Goal: Task Accomplishment & Management: Manage account settings

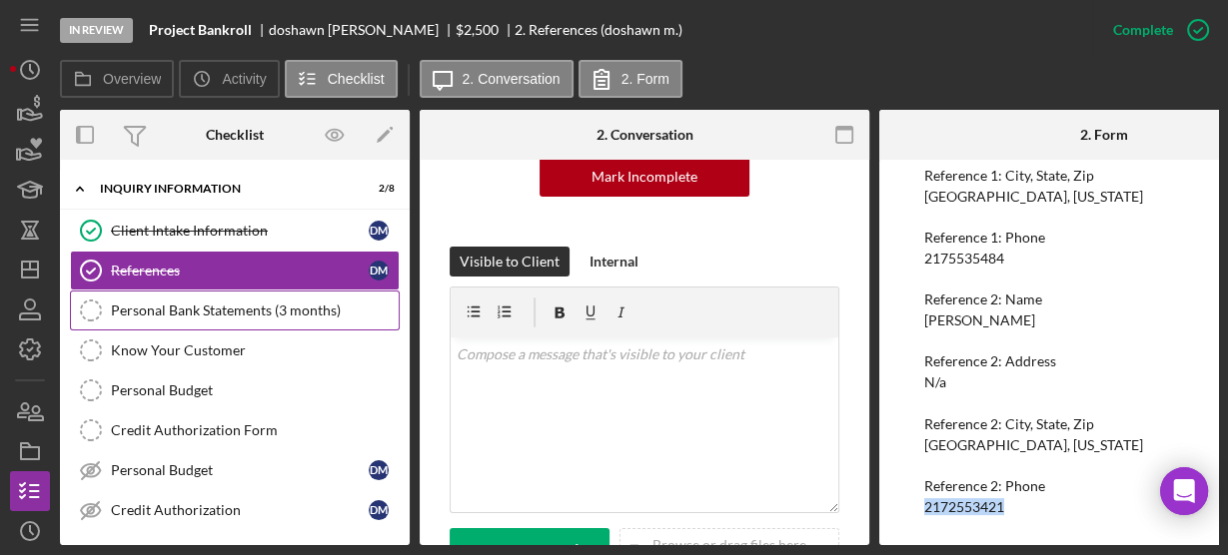
scroll to position [240, 0]
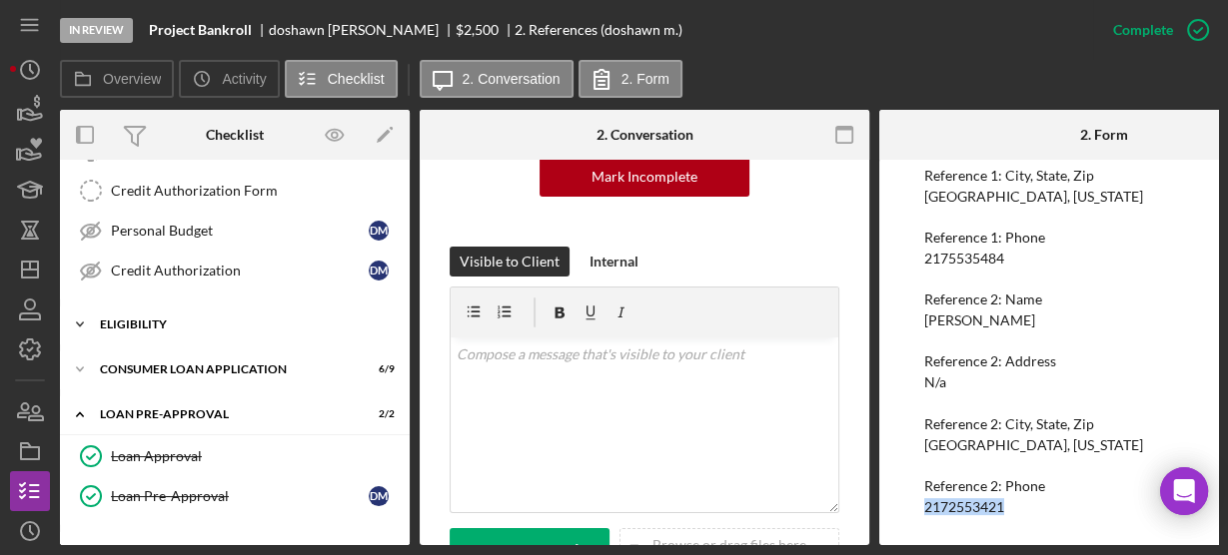
click at [79, 314] on icon "Icon/Expander" at bounding box center [80, 325] width 40 height 40
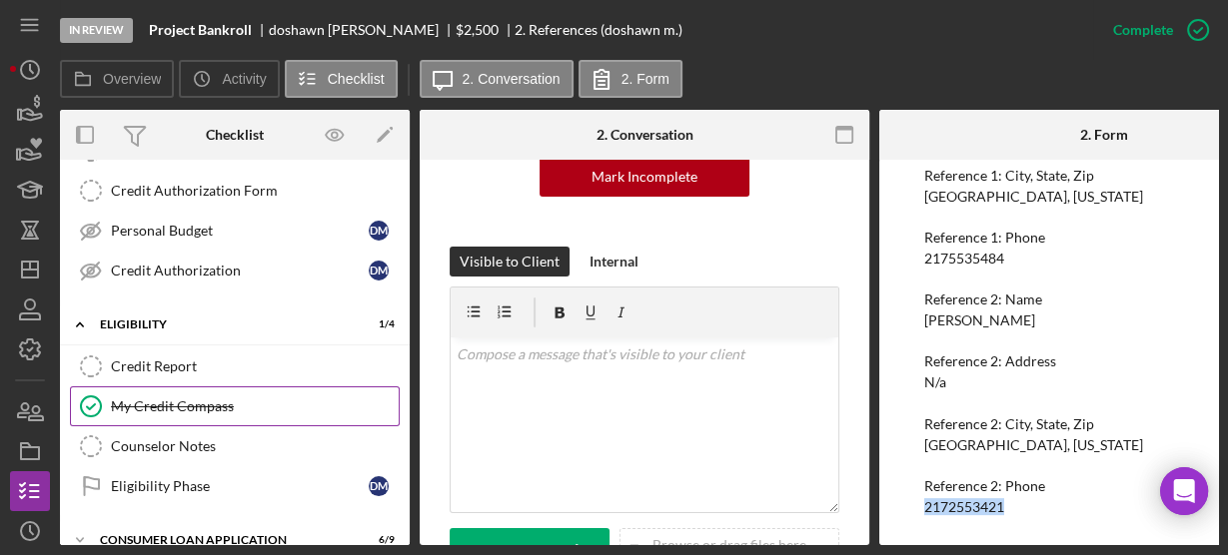
click at [158, 399] on div "My Credit Compass" at bounding box center [255, 407] width 288 height 16
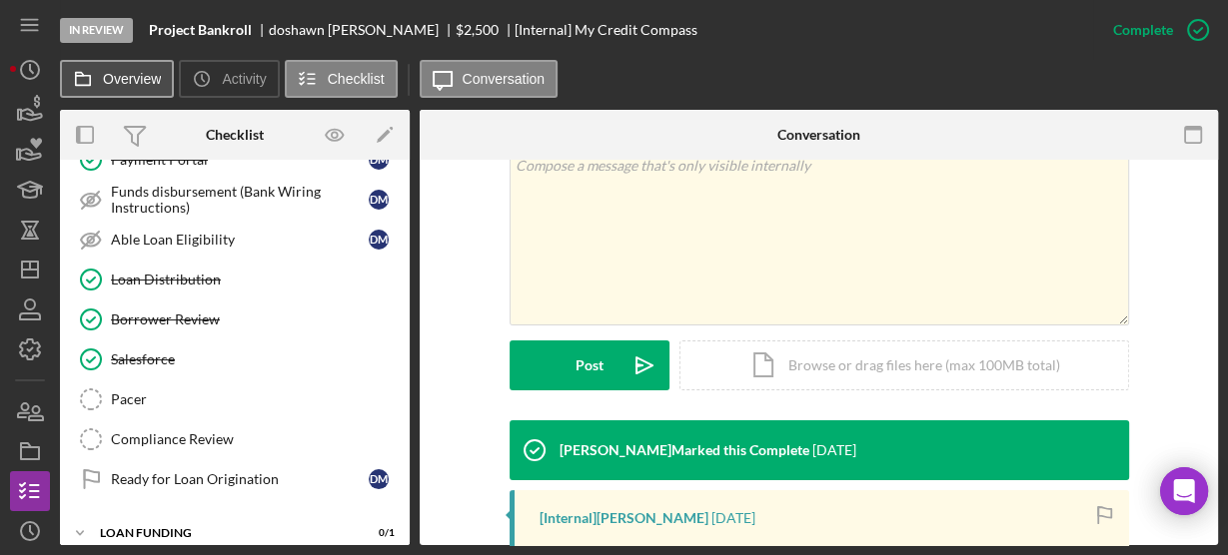
scroll to position [643, 0]
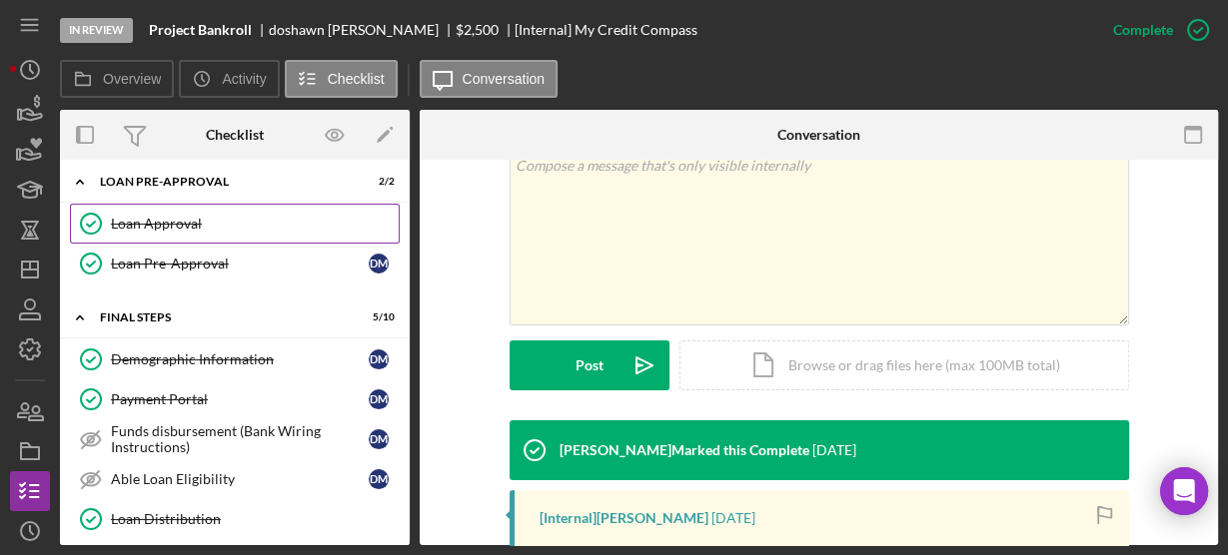
click at [142, 221] on link "Loan Approval Loan Approval" at bounding box center [235, 224] width 330 height 40
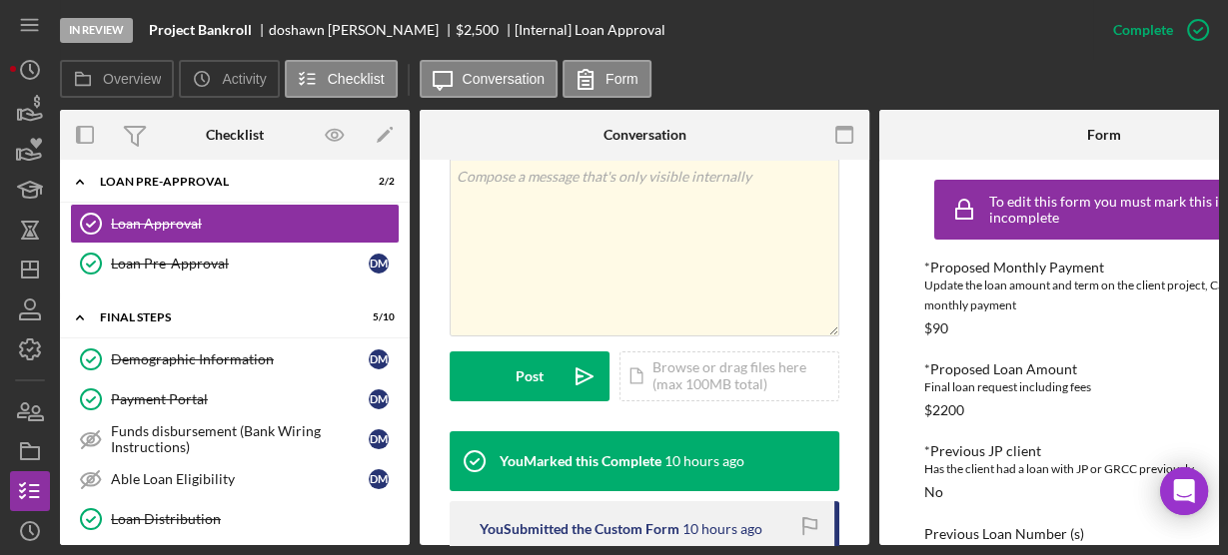
scroll to position [639, 0]
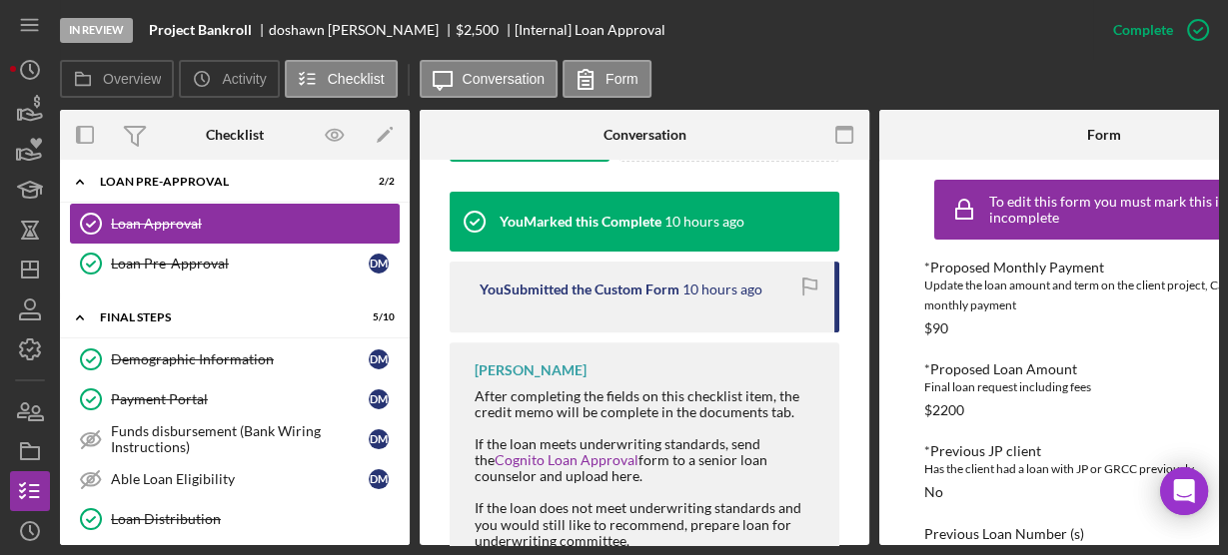
click at [183, 216] on div "Loan Approval" at bounding box center [255, 224] width 288 height 16
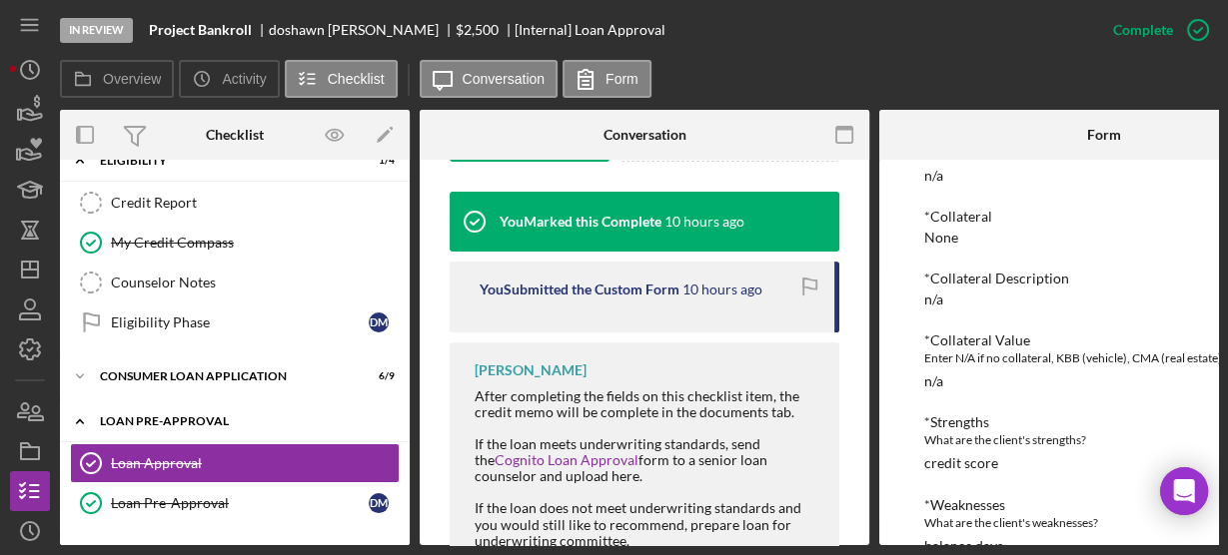
scroll to position [484, 0]
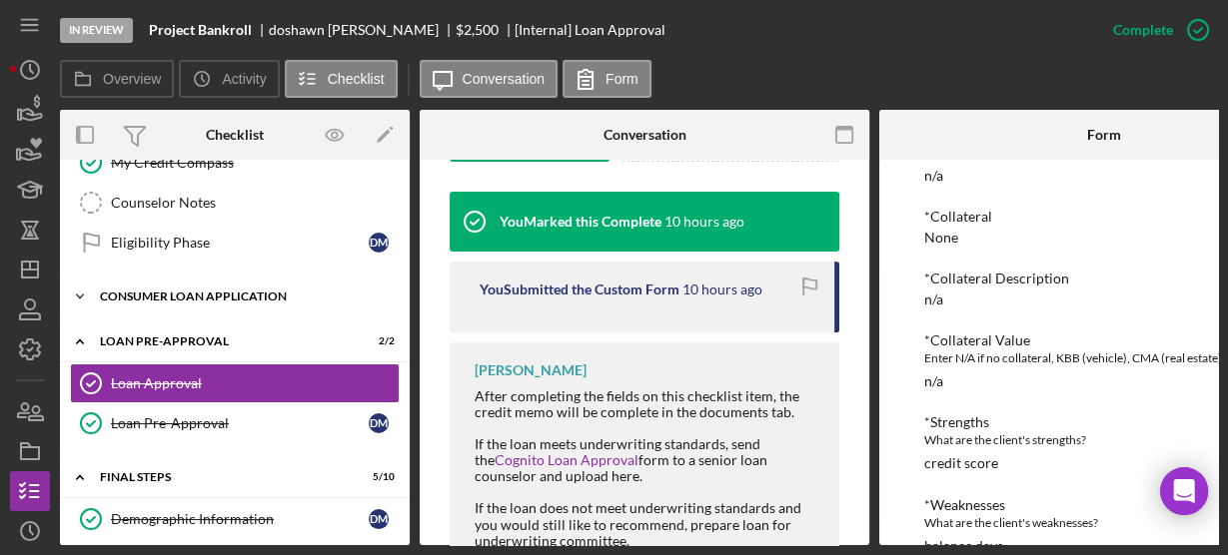
click at [79, 278] on icon "Icon/Expander" at bounding box center [80, 297] width 40 height 40
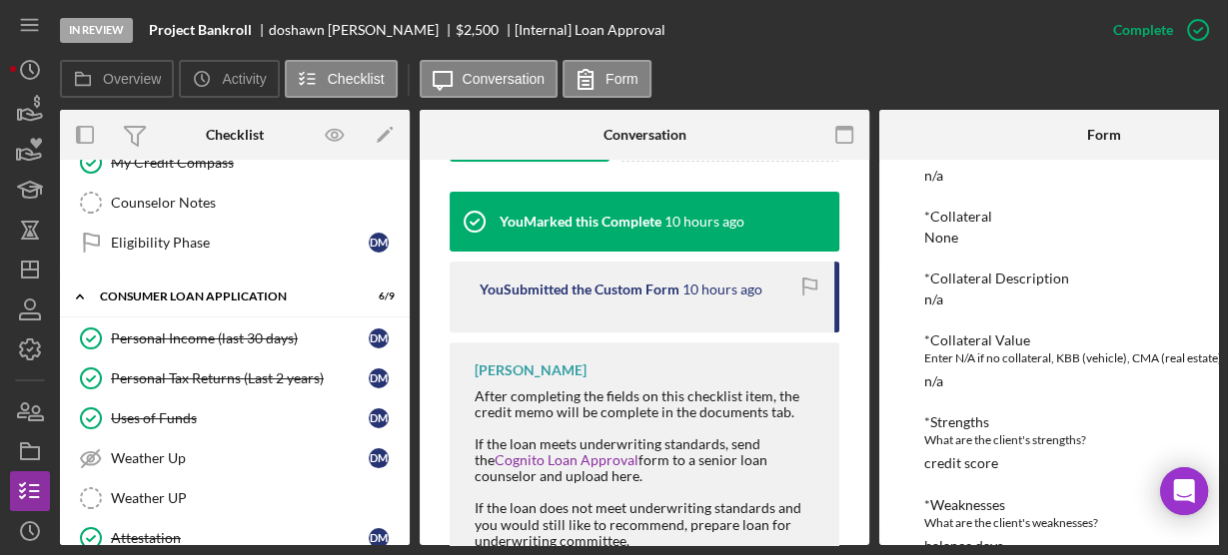
scroll to position [723, 0]
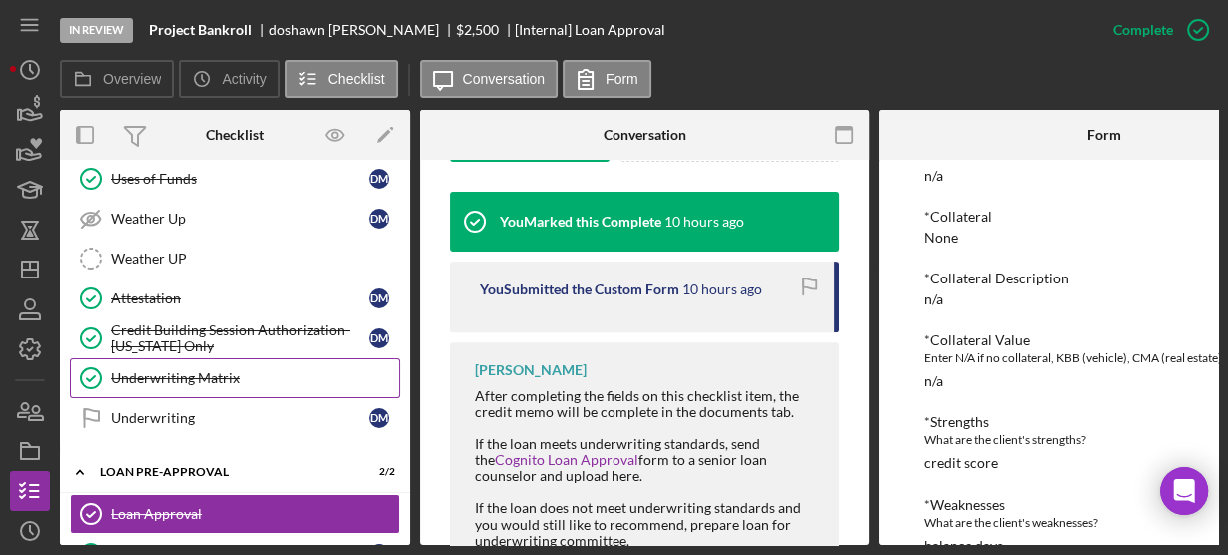
click at [177, 371] on div "Underwriting Matrix" at bounding box center [255, 379] width 288 height 16
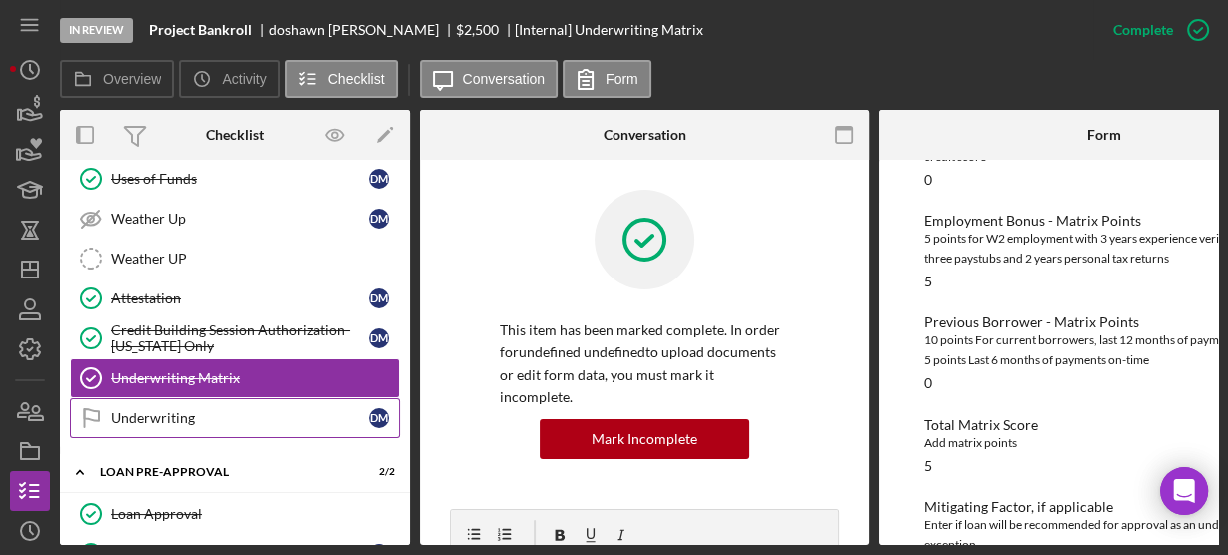
scroll to position [883, 0]
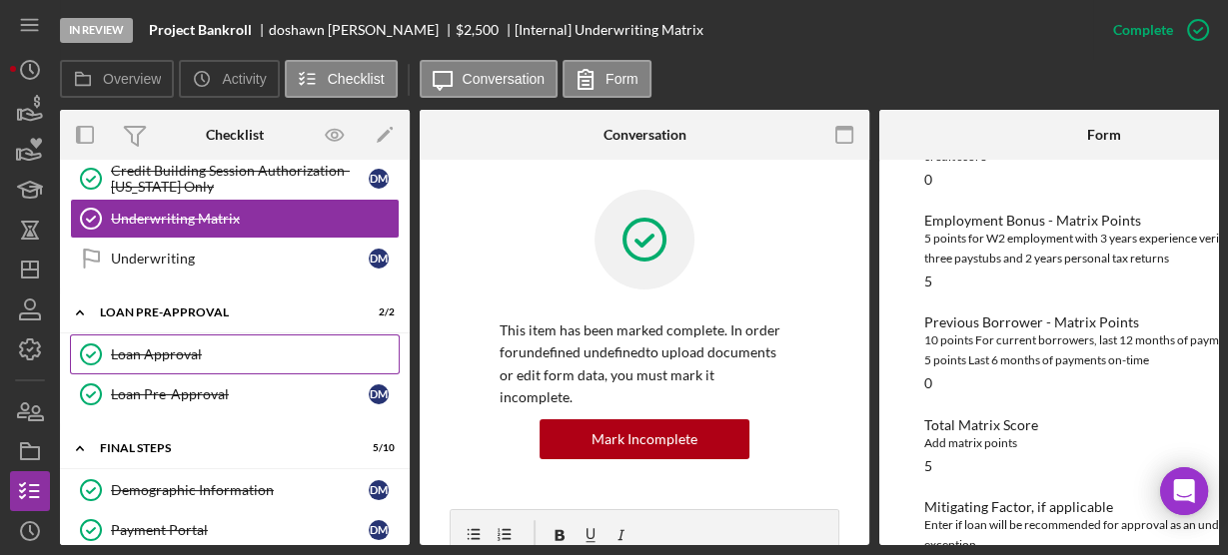
click at [126, 347] on div "Loan Approval" at bounding box center [255, 355] width 288 height 16
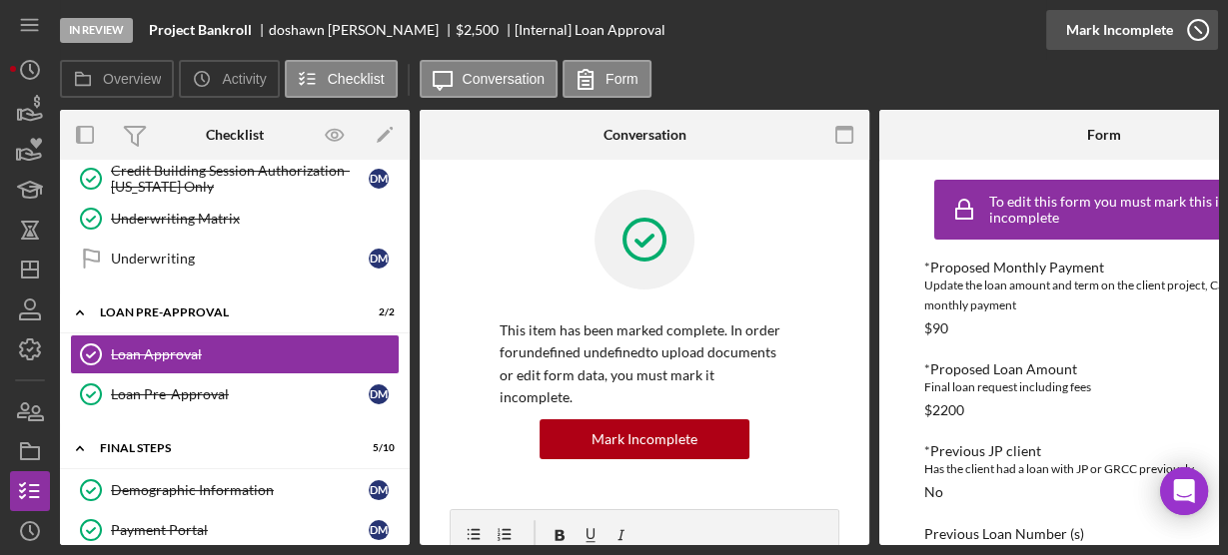
click at [1207, 33] on icon "button" at bounding box center [1198, 30] width 50 height 50
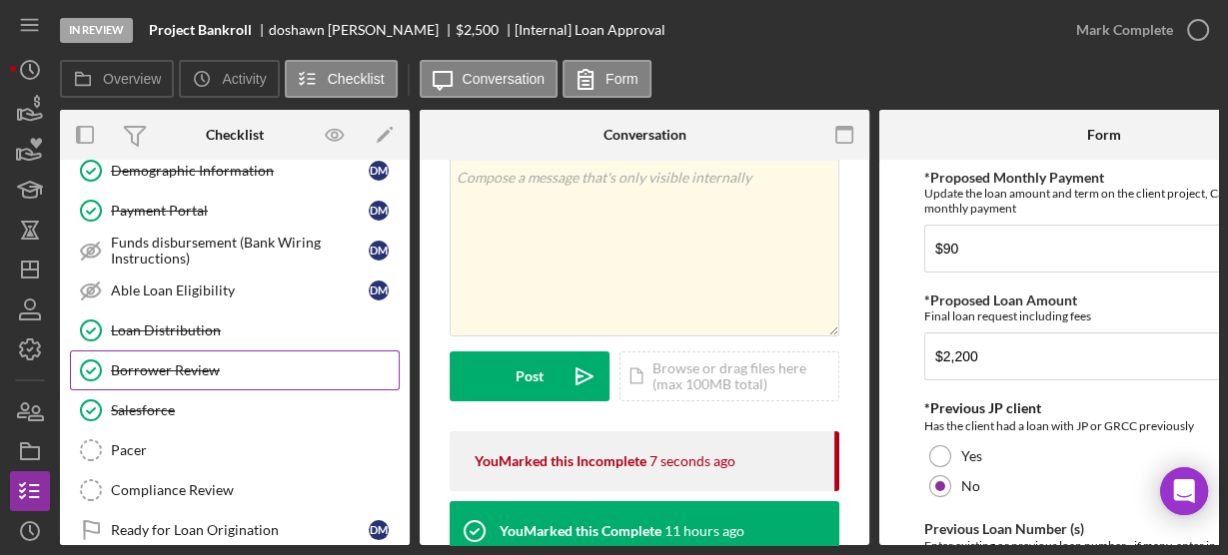
scroll to position [1253, 0]
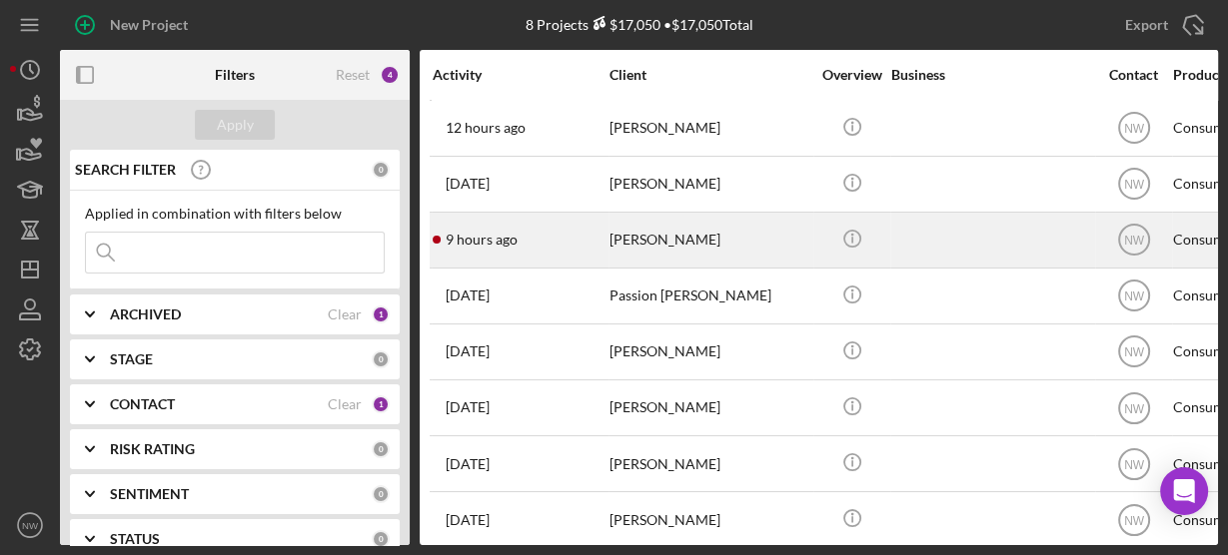
click at [633, 246] on div "Ester Ayers" at bounding box center [709, 240] width 200 height 53
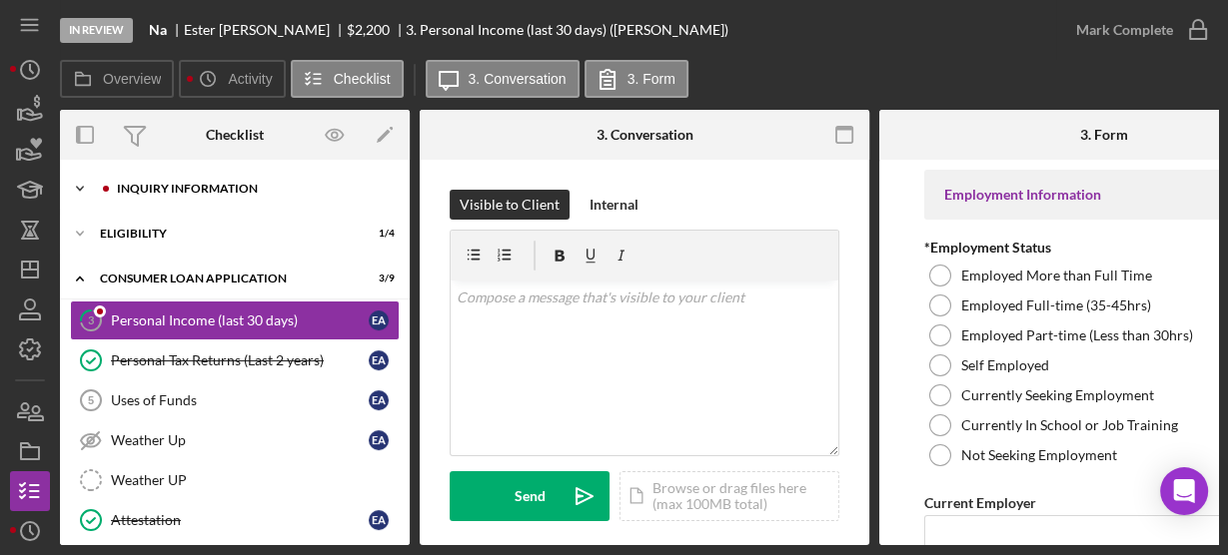
click at [71, 189] on icon "Icon/Expander" at bounding box center [80, 189] width 40 height 40
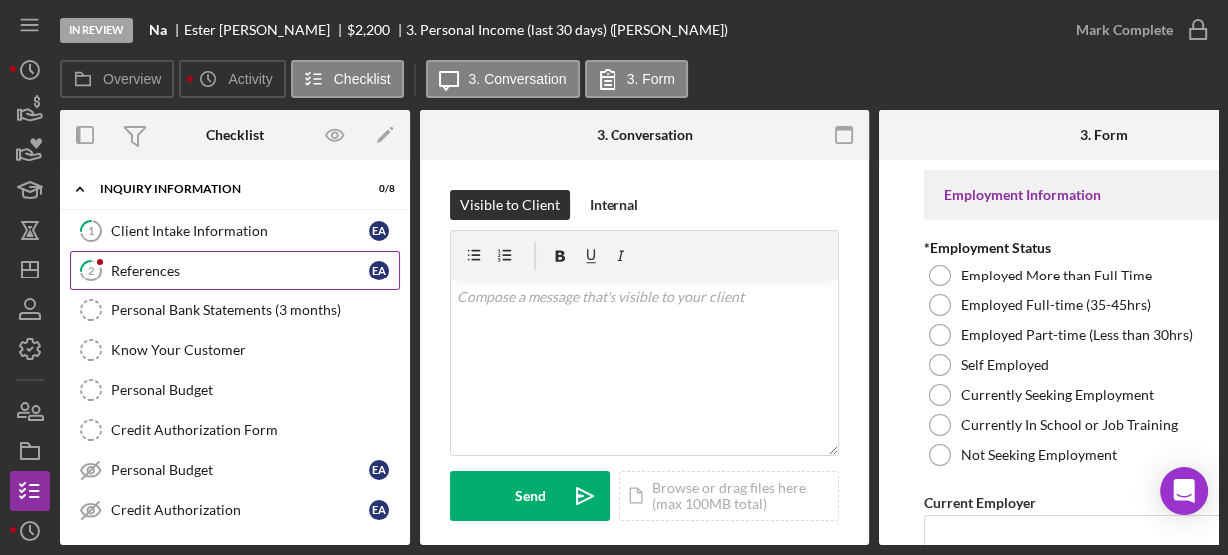
click at [134, 268] on div "References" at bounding box center [240, 271] width 258 height 16
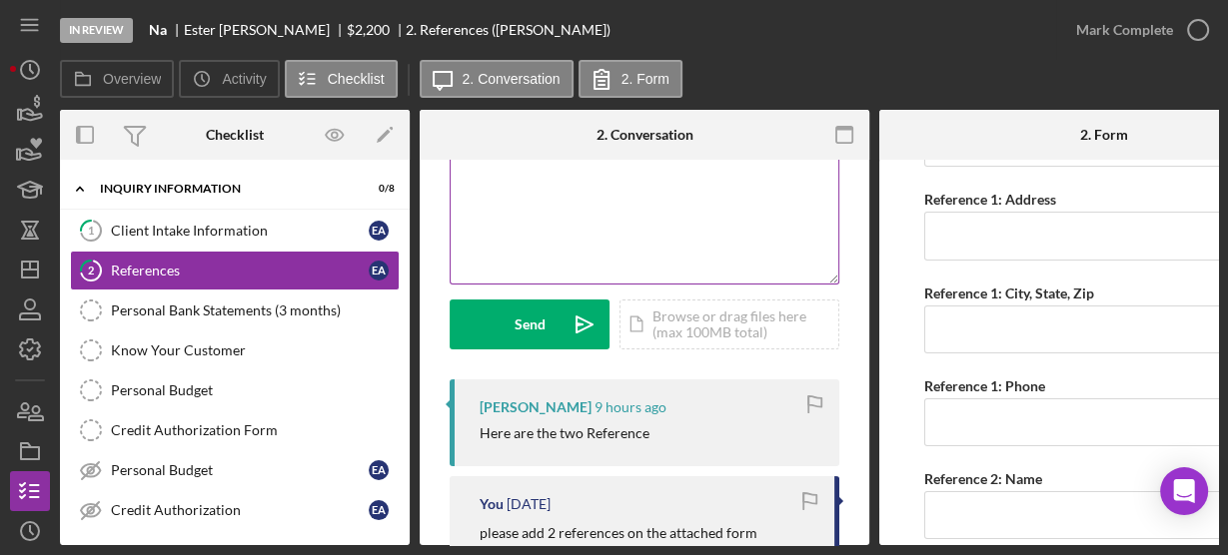
scroll to position [12, 0]
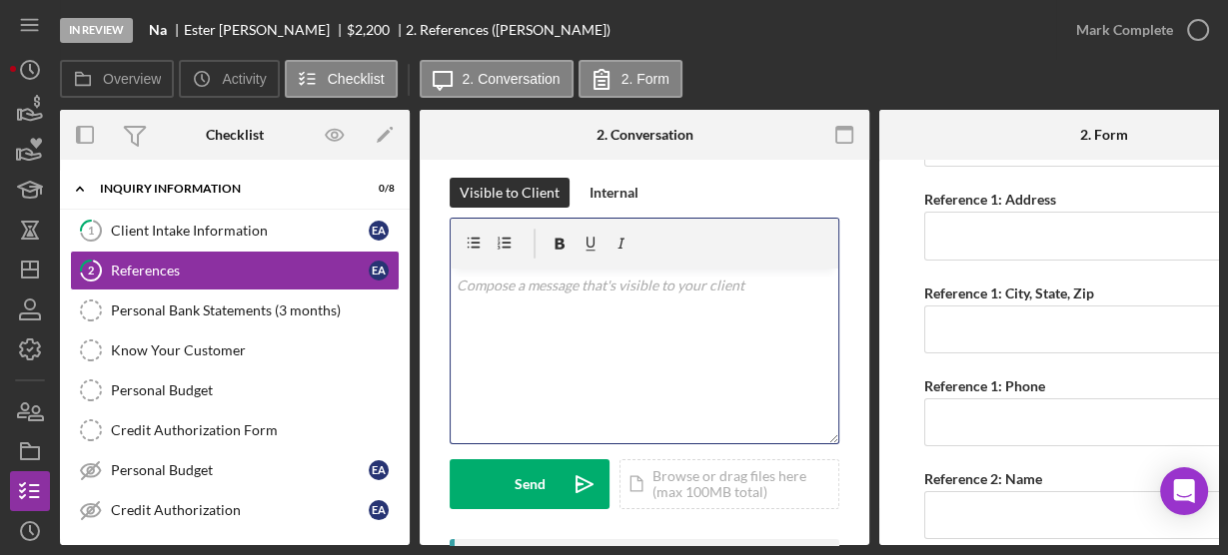
click at [615, 288] on p at bounding box center [645, 286] width 377 height 22
click at [669, 371] on div "v Color teal Color pink Remove color Add row above Add row below Add column bef…" at bounding box center [645, 356] width 388 height 175
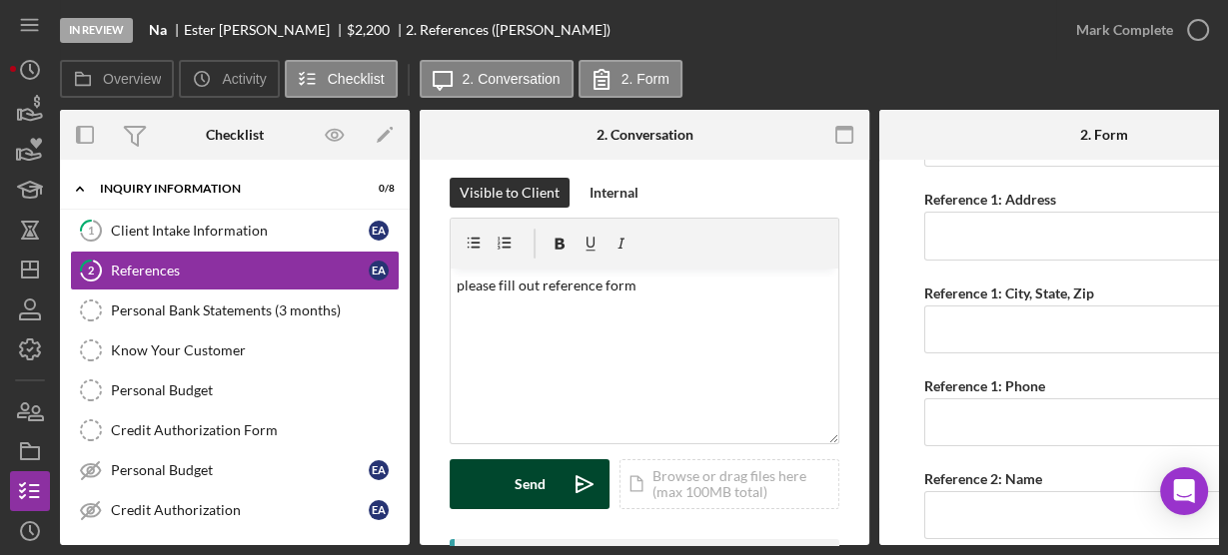
click at [544, 484] on button "Send Icon/icon-invite-send" at bounding box center [530, 485] width 160 height 50
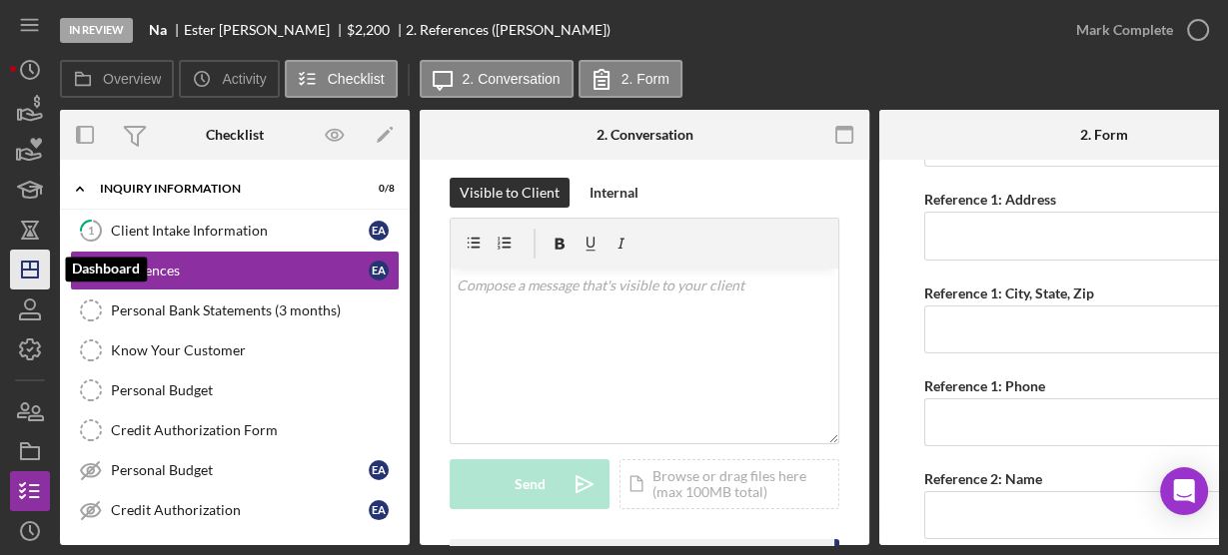
click at [28, 273] on icon "Icon/Dashboard" at bounding box center [30, 270] width 50 height 50
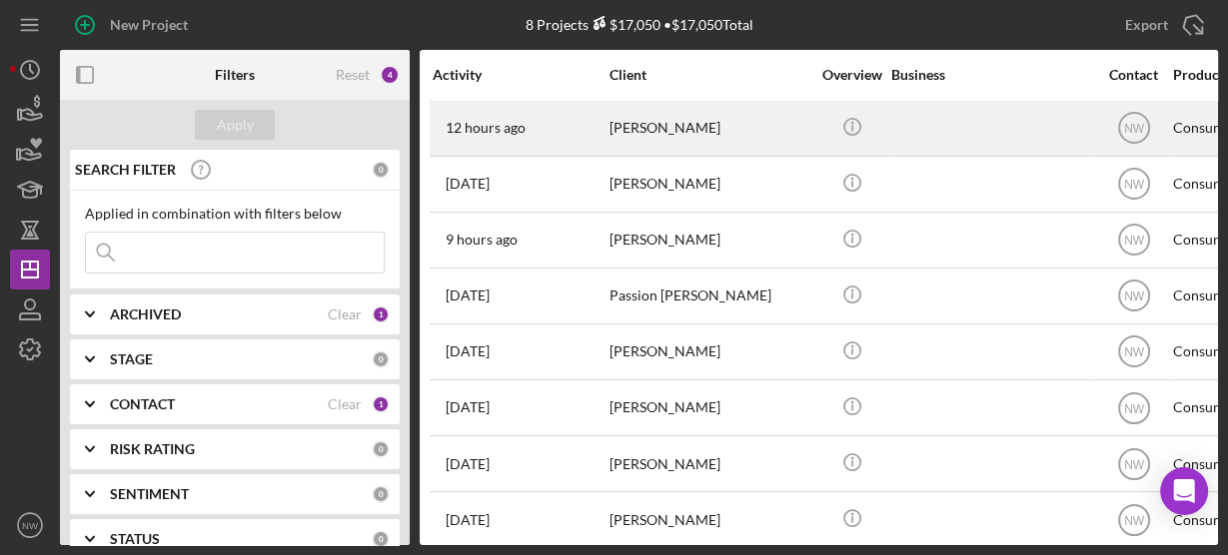
click at [658, 125] on div "Daisha Johnson" at bounding box center [709, 128] width 200 height 53
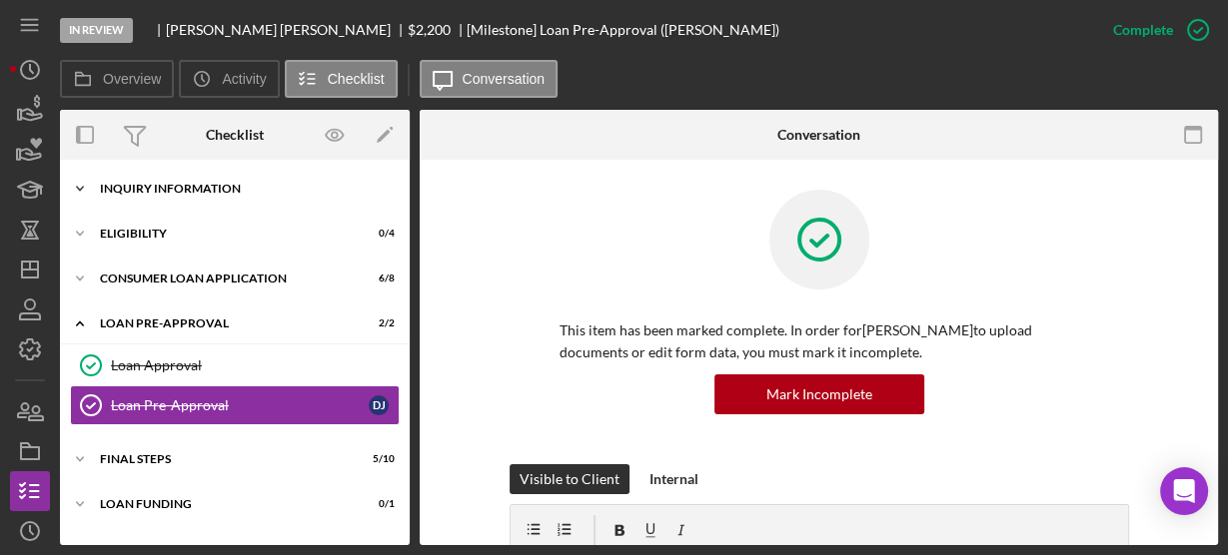
click at [77, 193] on icon "Icon/Expander" at bounding box center [80, 189] width 40 height 40
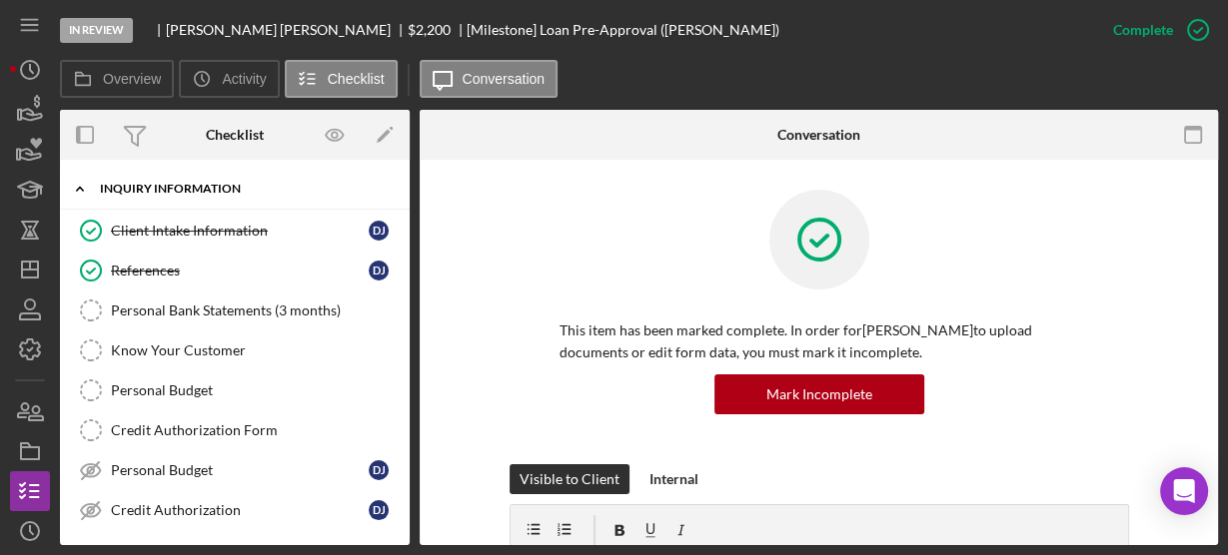
click at [80, 184] on icon "Icon/Expander" at bounding box center [80, 189] width 40 height 40
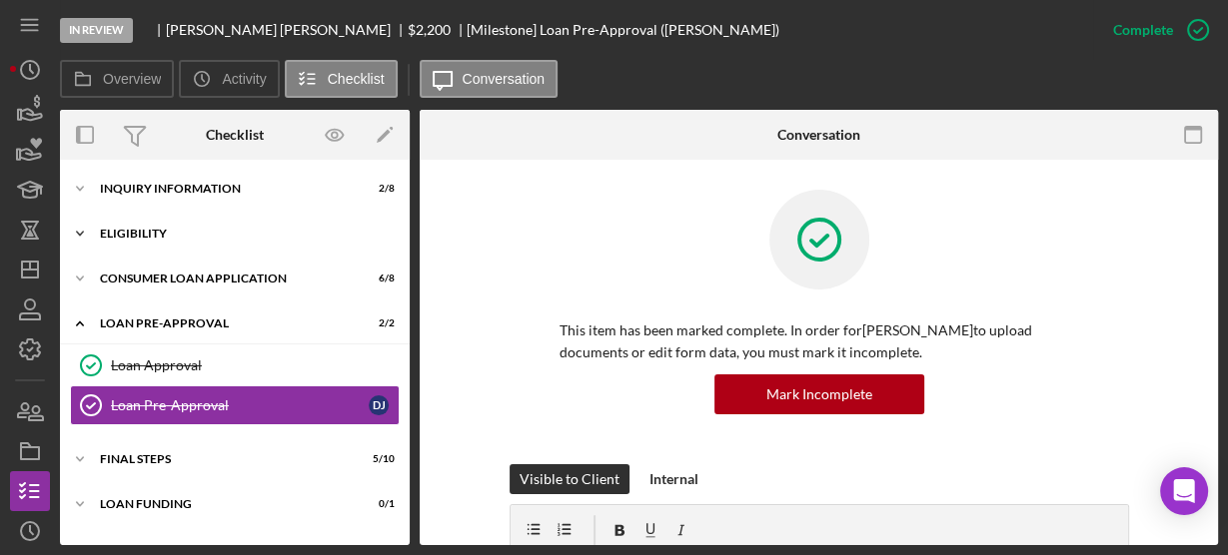
click at [78, 236] on icon "Icon/Expander" at bounding box center [80, 234] width 40 height 40
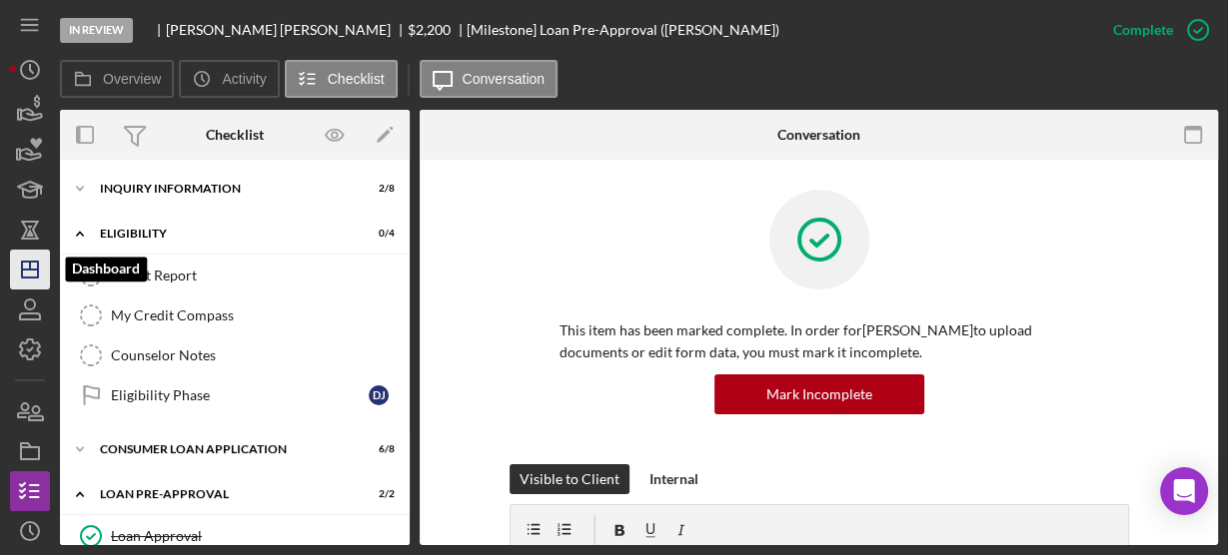
click at [29, 273] on icon "Icon/Dashboard" at bounding box center [30, 270] width 50 height 50
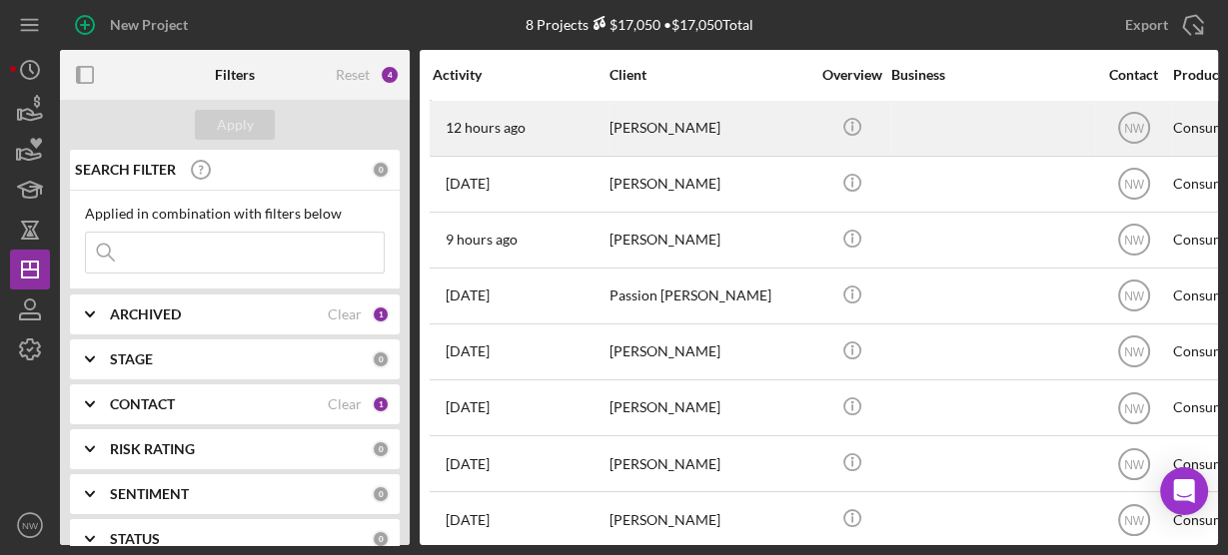
click at [653, 130] on div "Daisha Johnson" at bounding box center [709, 128] width 200 height 53
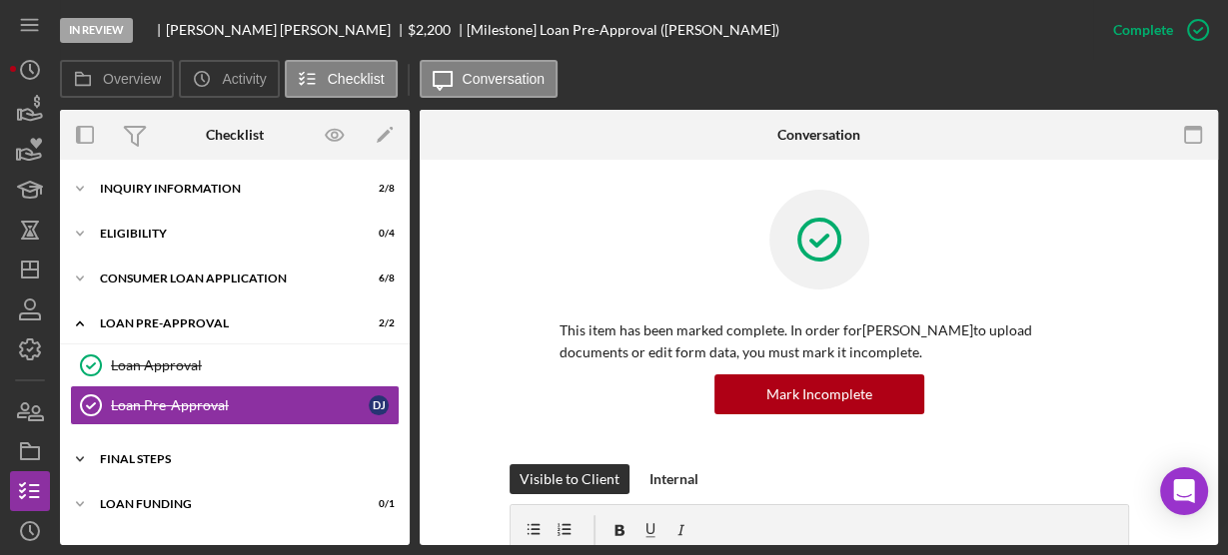
click at [77, 452] on icon "Icon/Expander" at bounding box center [80, 460] width 40 height 40
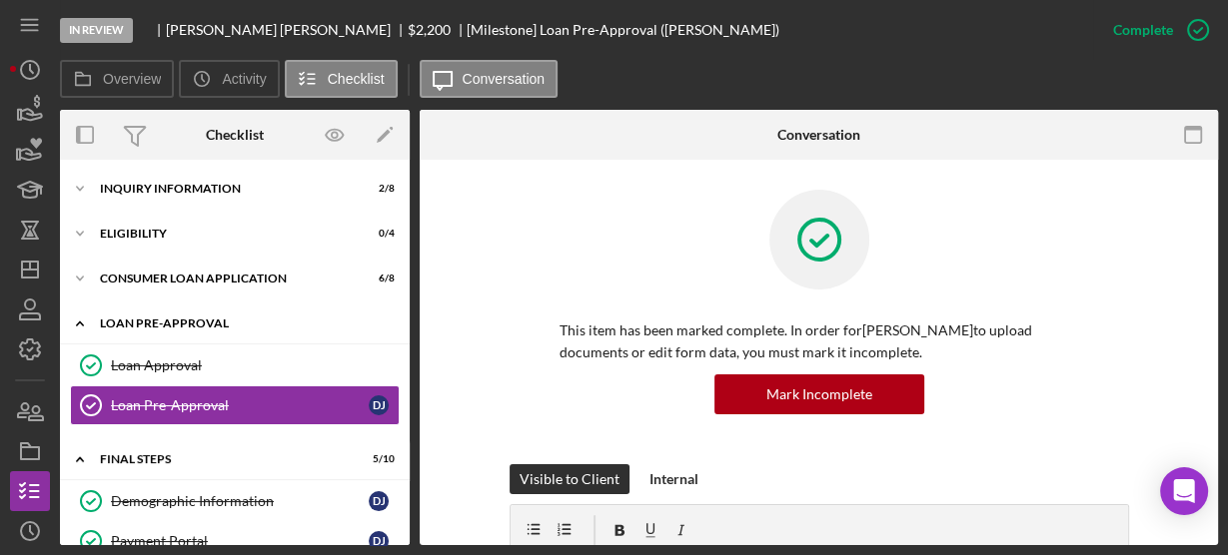
click at [88, 317] on icon "Icon/Expander" at bounding box center [80, 324] width 40 height 40
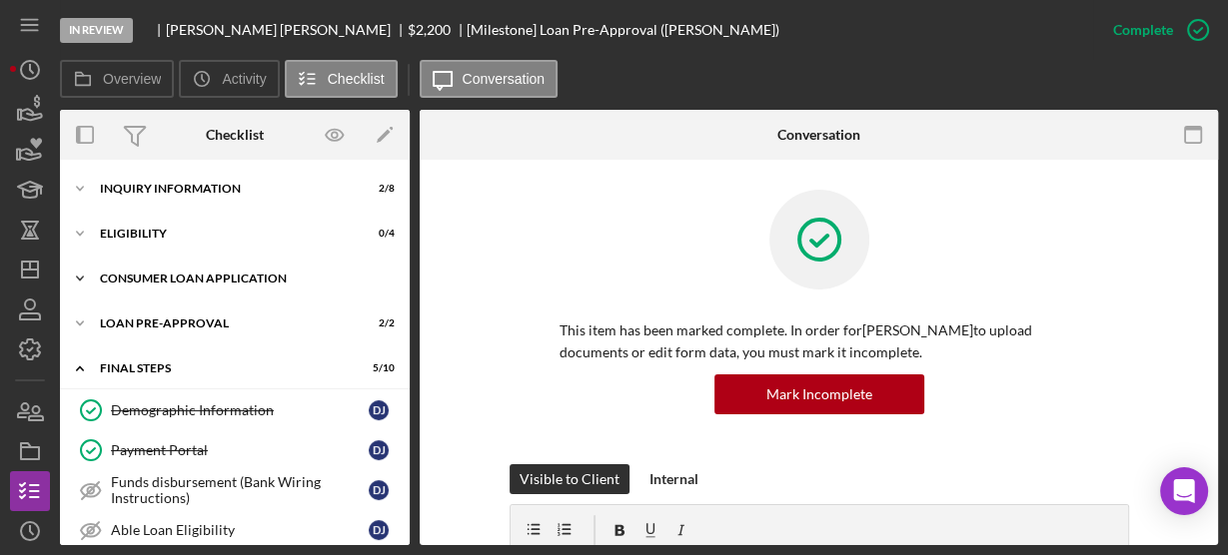
click at [83, 276] on icon "Icon/Expander" at bounding box center [80, 279] width 40 height 40
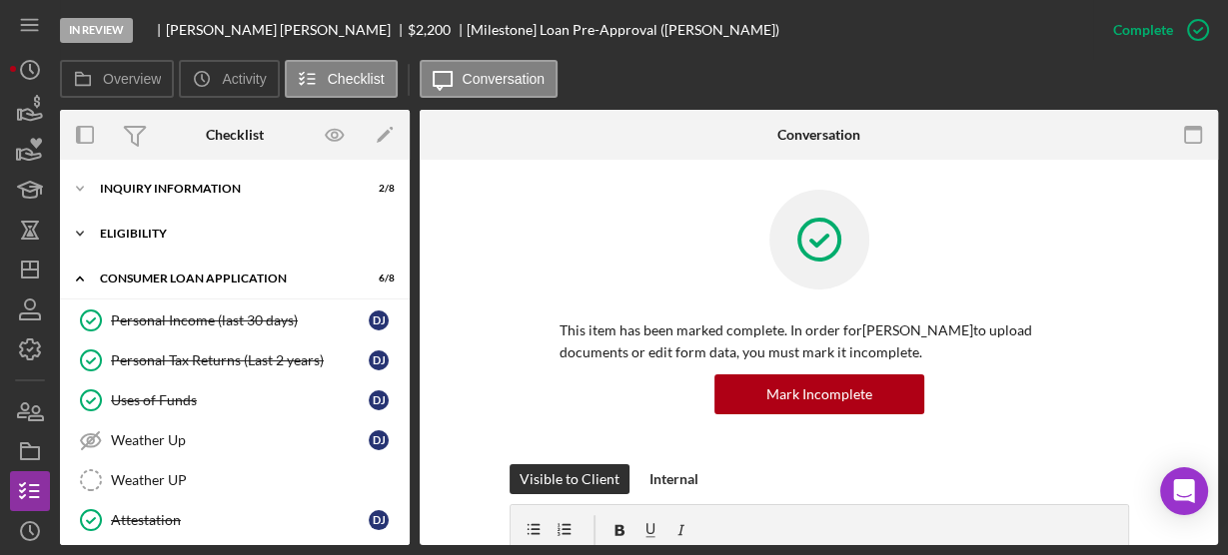
click at [86, 239] on icon "Icon/Expander" at bounding box center [80, 234] width 40 height 40
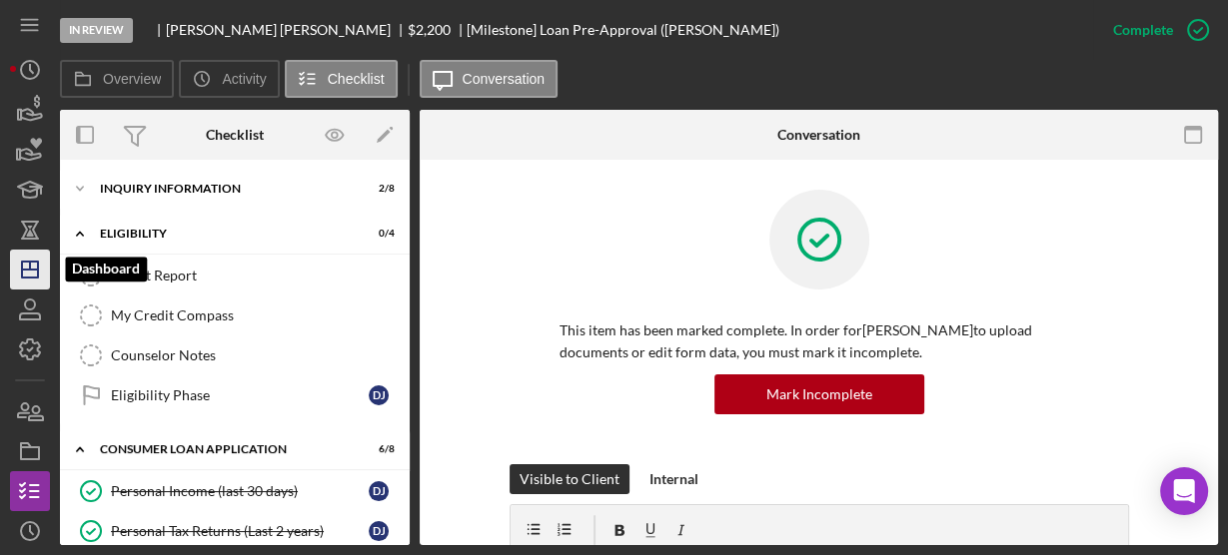
click at [22, 263] on polygon "button" at bounding box center [30, 270] width 16 height 16
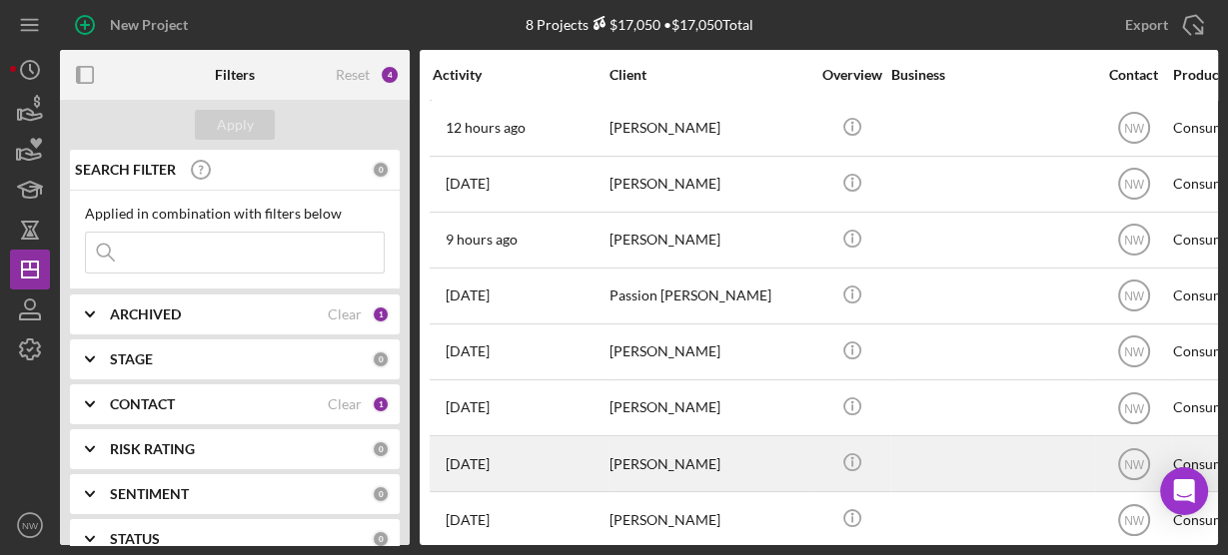
scroll to position [19, 0]
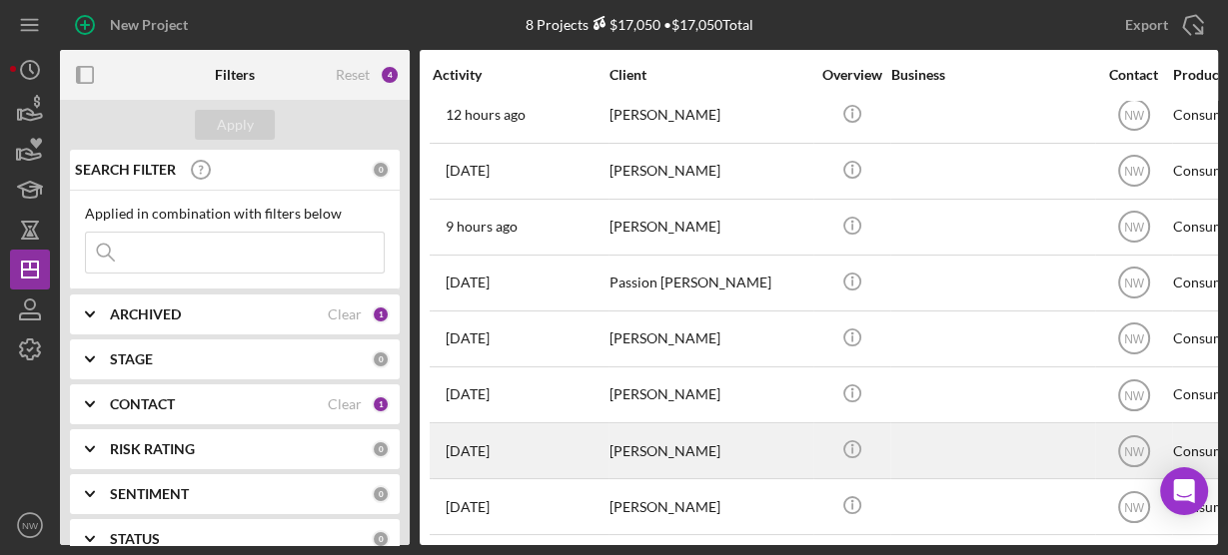
click at [620, 435] on div "Denisha Burnett" at bounding box center [709, 451] width 200 height 53
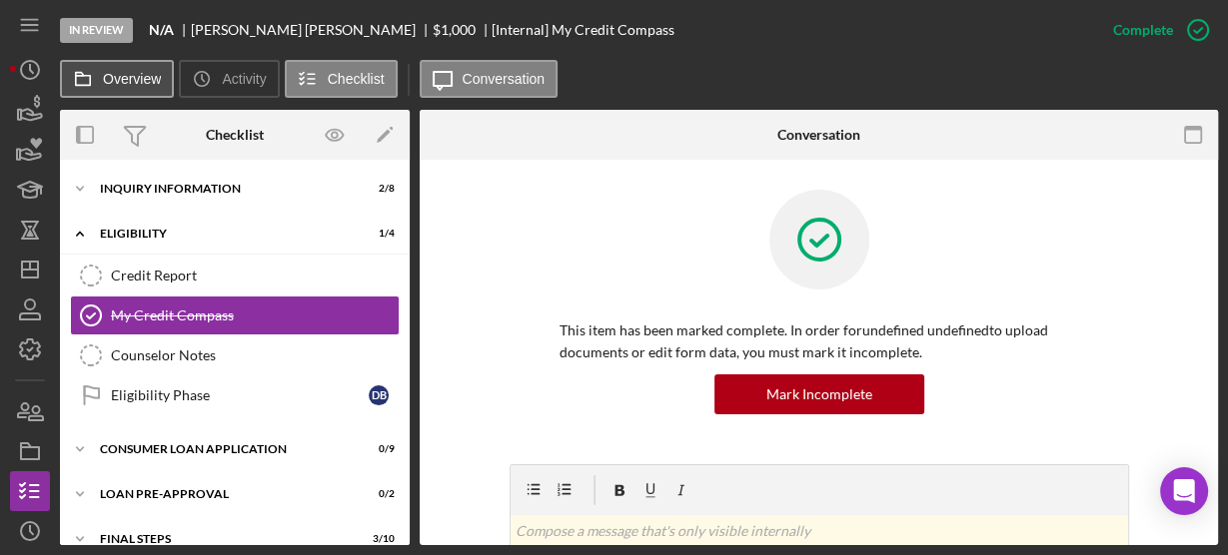
click at [127, 88] on button "Overview" at bounding box center [117, 79] width 114 height 38
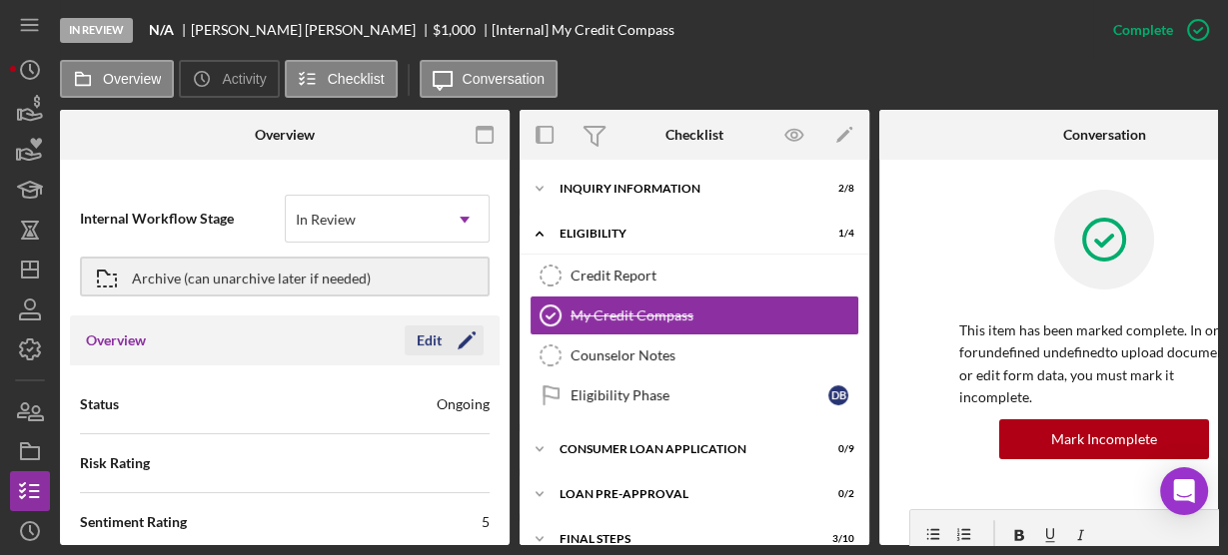
click at [451, 345] on icon "Icon/Edit" at bounding box center [467, 341] width 50 height 50
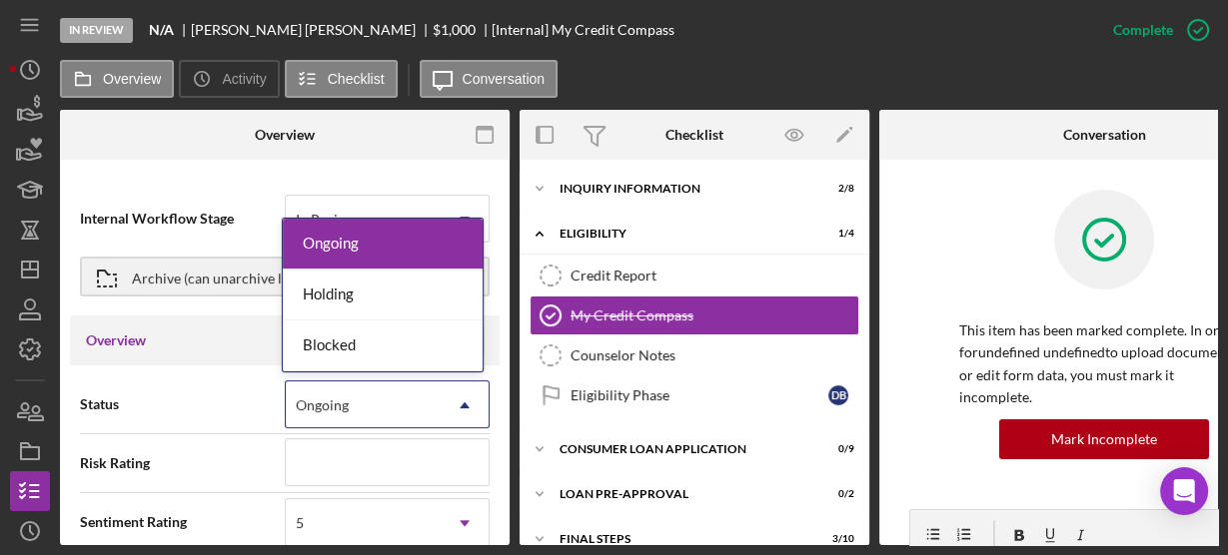
click at [355, 406] on div "Ongoing" at bounding box center [363, 406] width 155 height 46
click at [204, 413] on span "Status" at bounding box center [182, 405] width 205 height 20
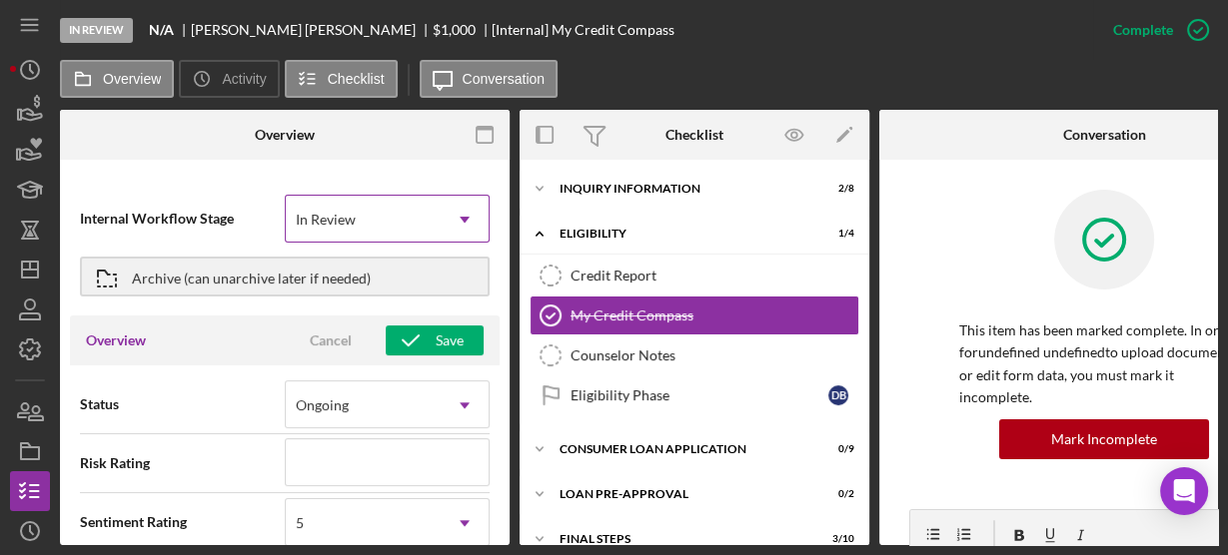
click at [335, 221] on div "In Review" at bounding box center [326, 220] width 60 height 16
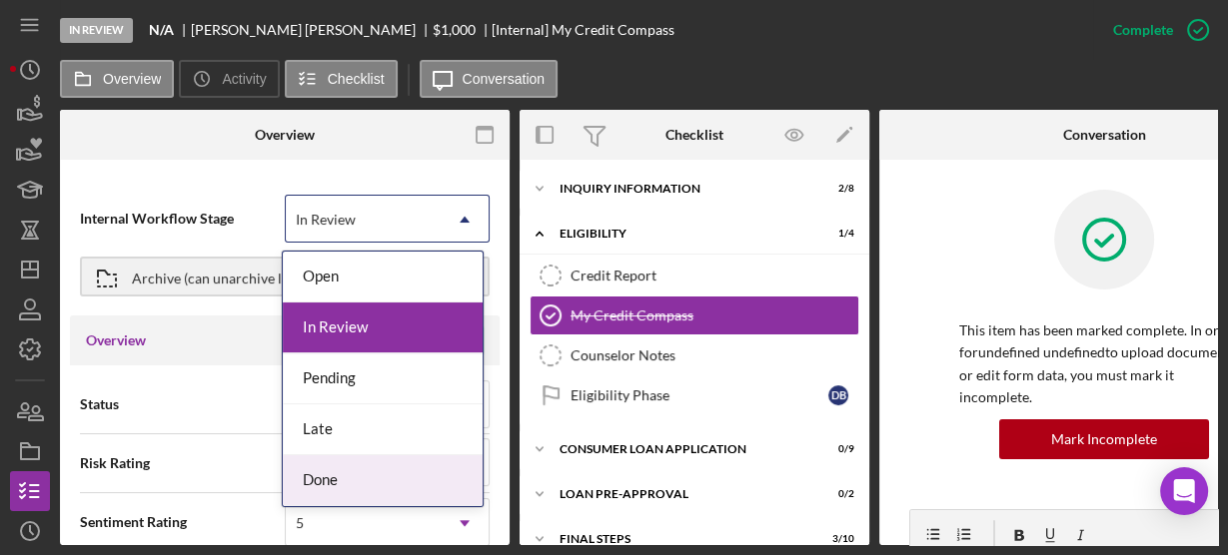
click at [339, 473] on div "Done" at bounding box center [383, 481] width 200 height 51
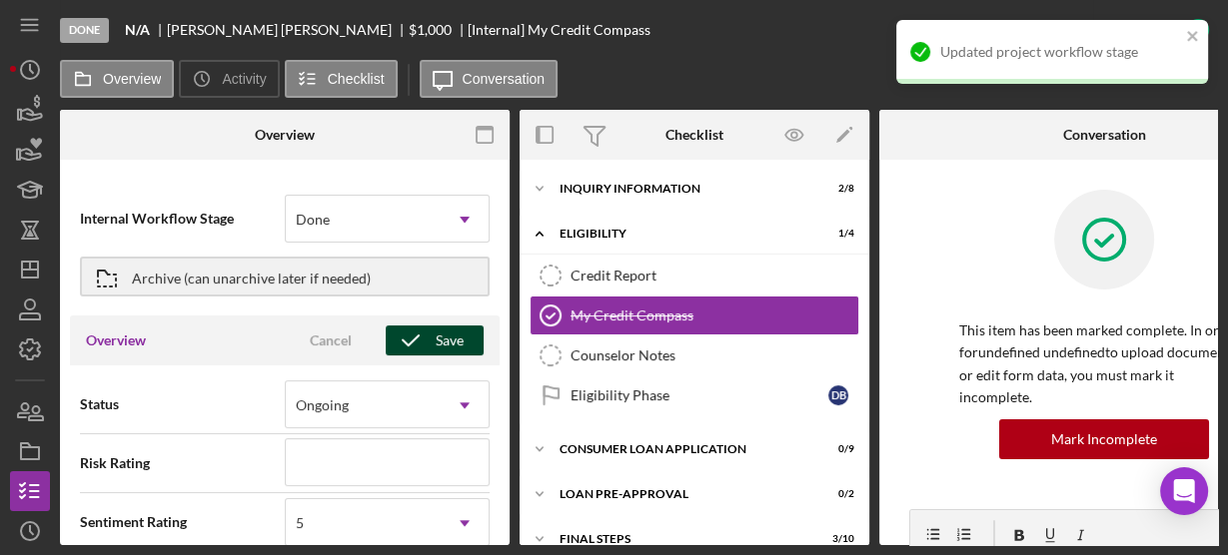
click at [412, 339] on icon "button" at bounding box center [411, 341] width 50 height 50
type textarea "Thank you for your application to Justine PETERSEN! Please login to see what we…"
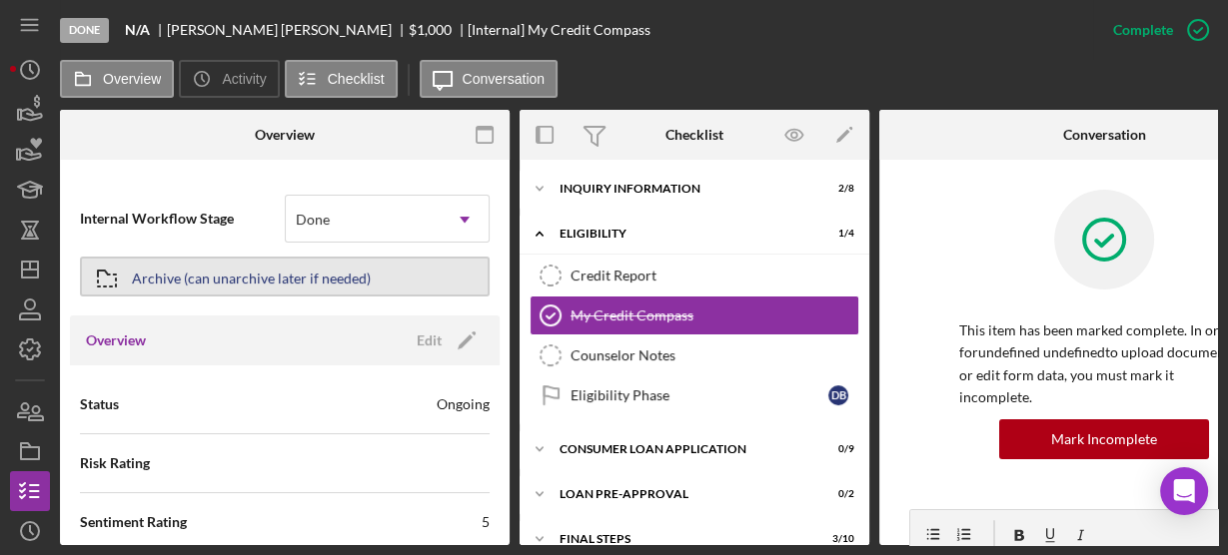
click at [307, 279] on div "Archive (can unarchive later if needed)" at bounding box center [251, 277] width 239 height 36
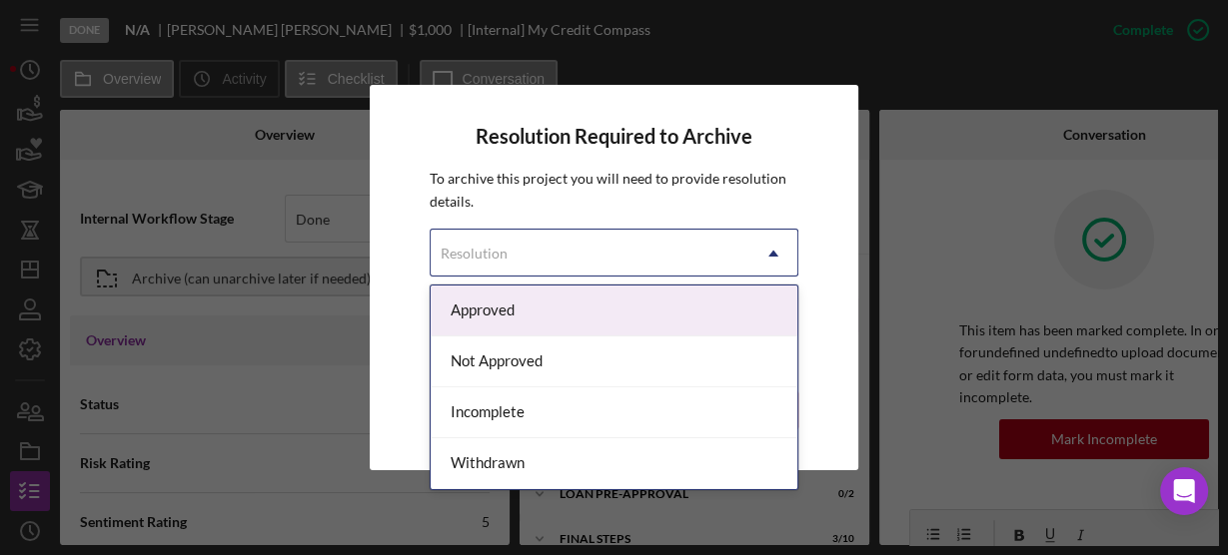
click at [481, 252] on div "Resolution" at bounding box center [474, 254] width 67 height 16
click at [477, 316] on div "Approved" at bounding box center [614, 311] width 367 height 51
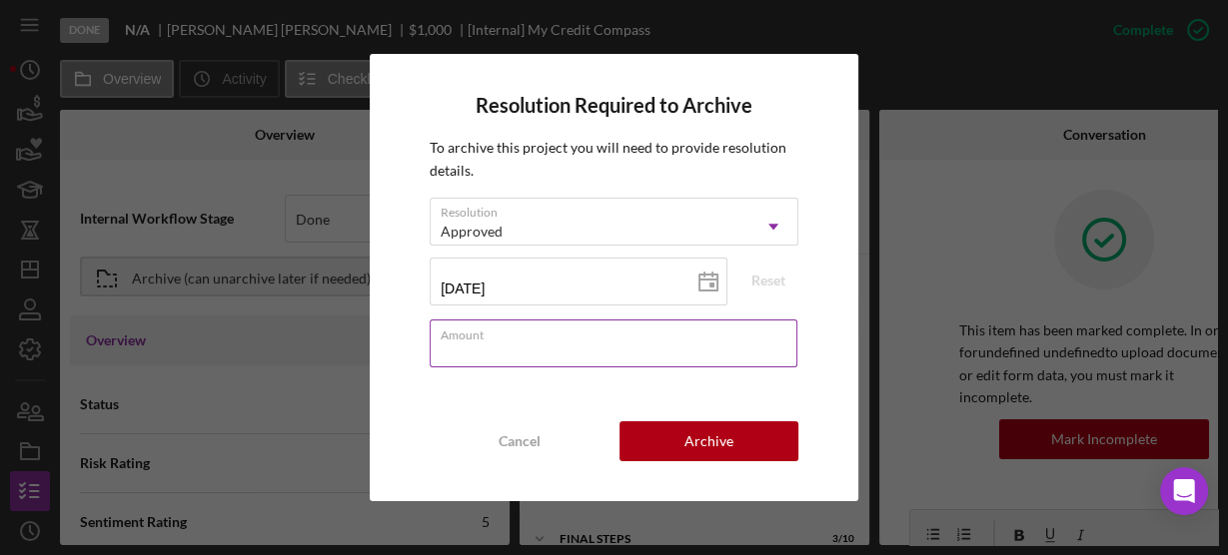
drag, startPoint x: 570, startPoint y: 349, endPoint x: 545, endPoint y: 365, distance: 29.7
click at [570, 349] on input "Amount" at bounding box center [614, 344] width 368 height 48
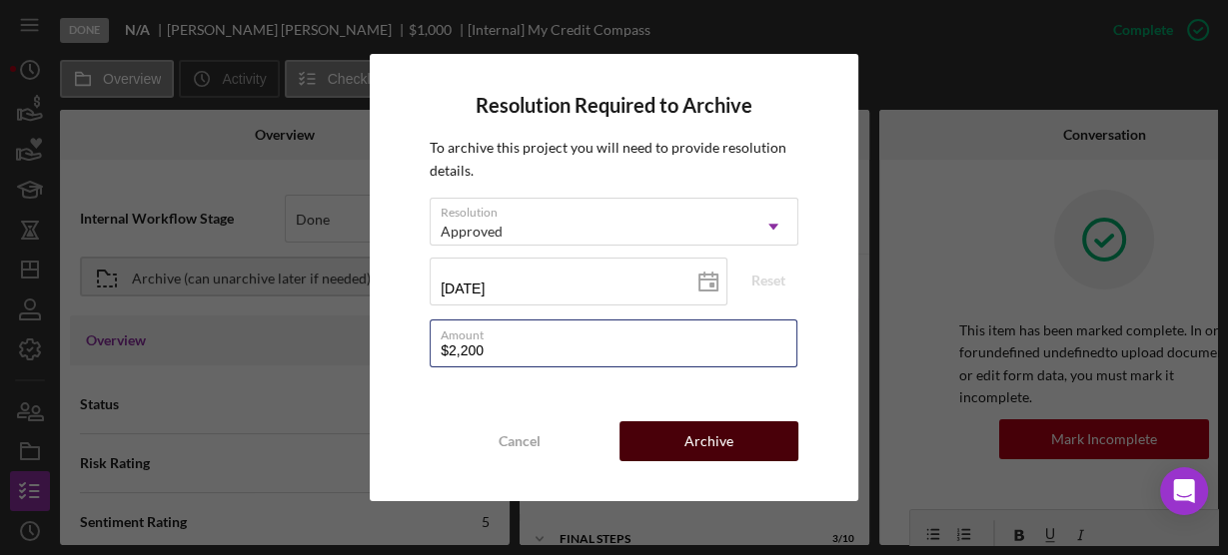
type input "$2,200"
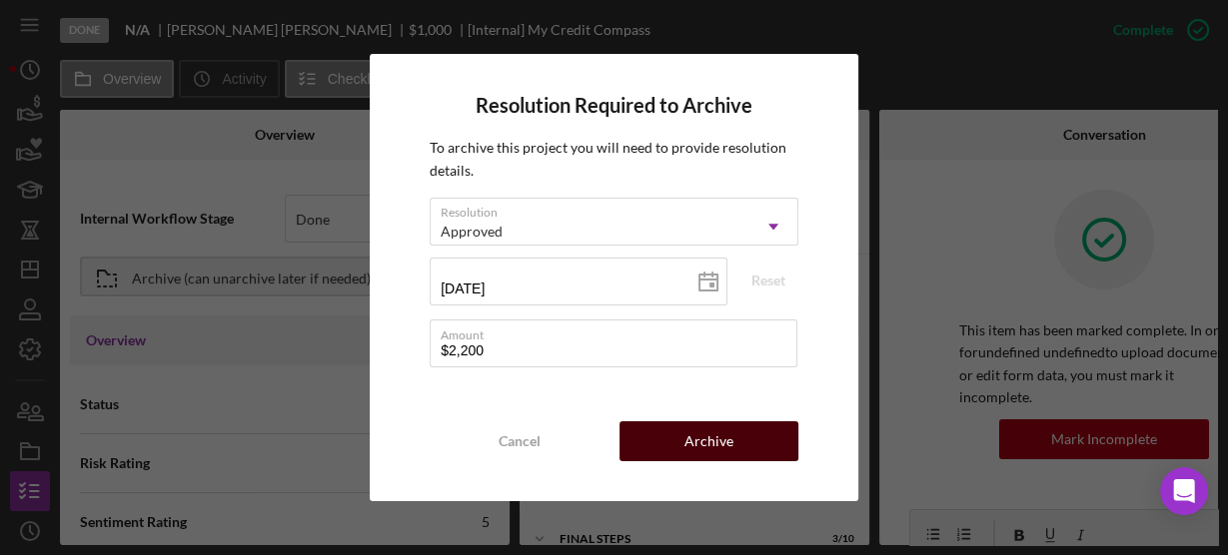
click at [708, 441] on div "Archive" at bounding box center [708, 442] width 49 height 40
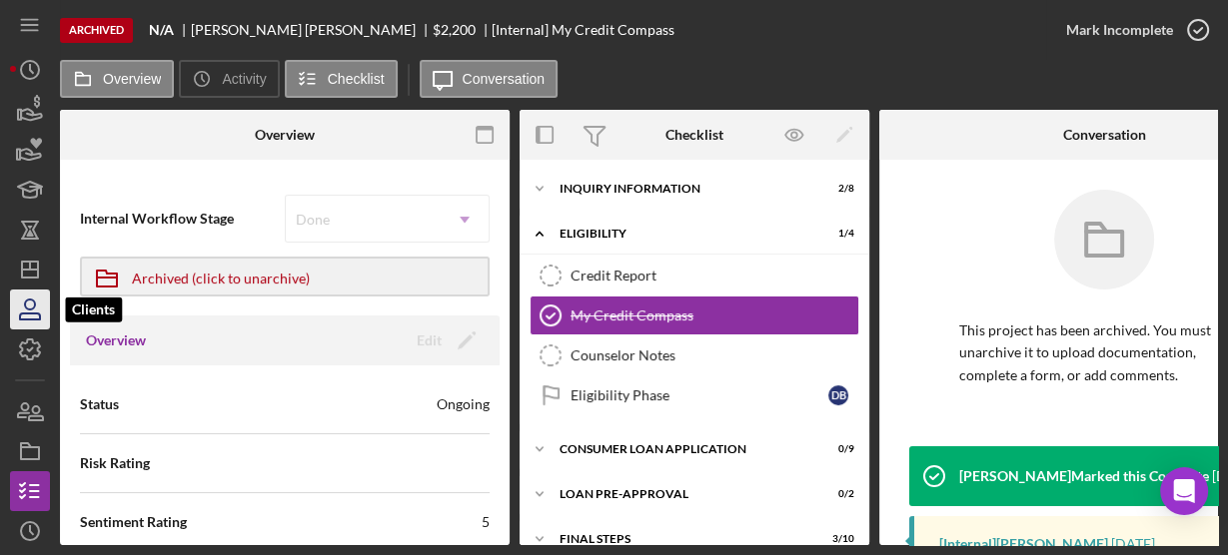
click at [31, 302] on icon "button" at bounding box center [30, 310] width 50 height 50
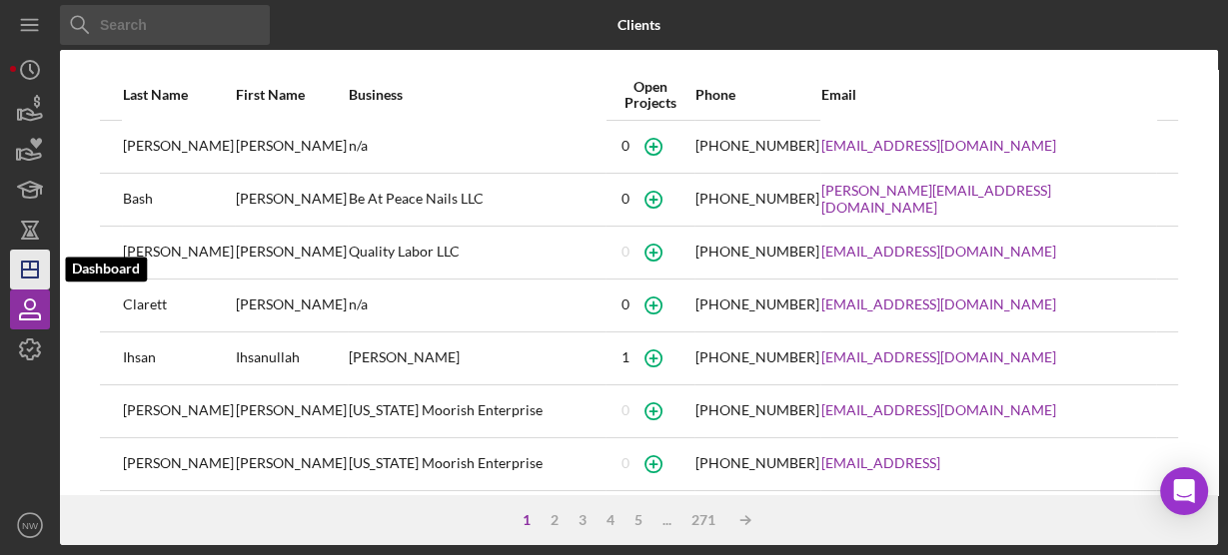
click at [28, 262] on polygon "button" at bounding box center [30, 270] width 16 height 16
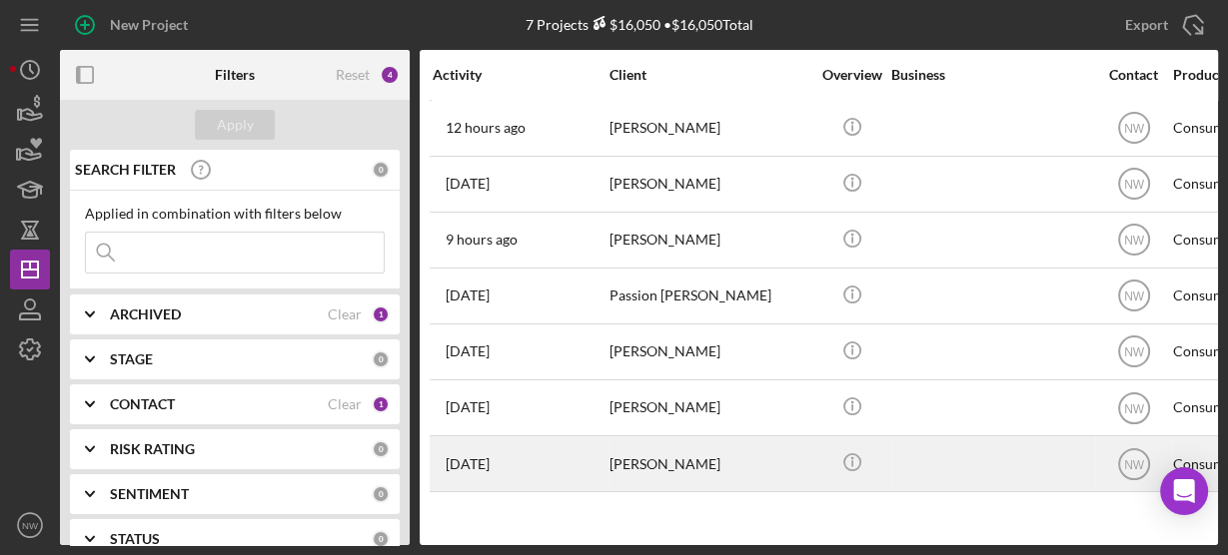
click at [679, 458] on div "Jeanette Arnold" at bounding box center [709, 464] width 200 height 53
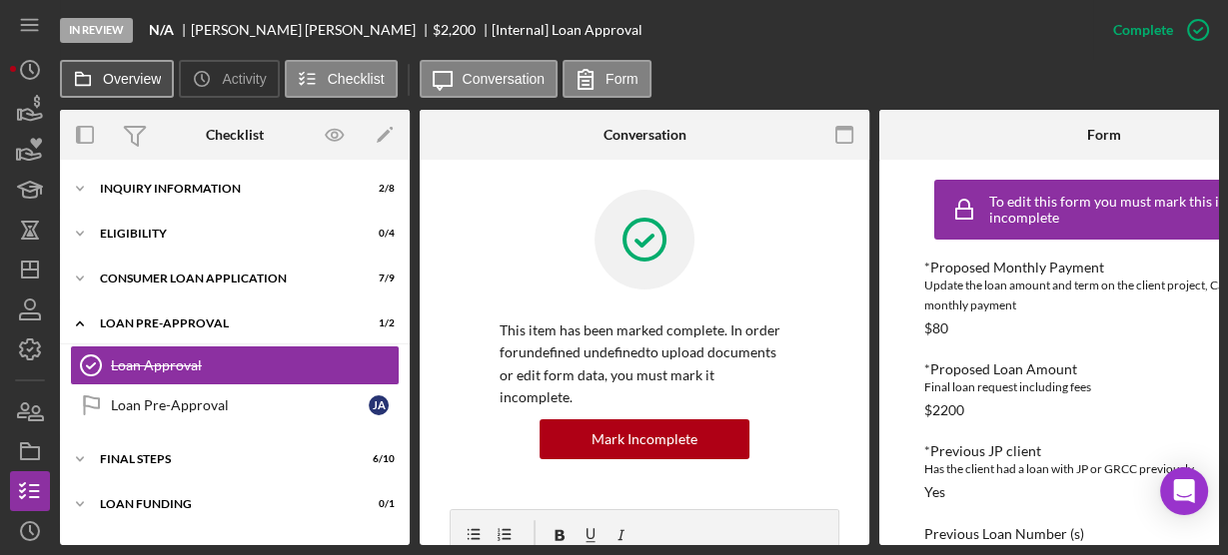
click at [133, 72] on label "Overview" at bounding box center [132, 79] width 58 height 16
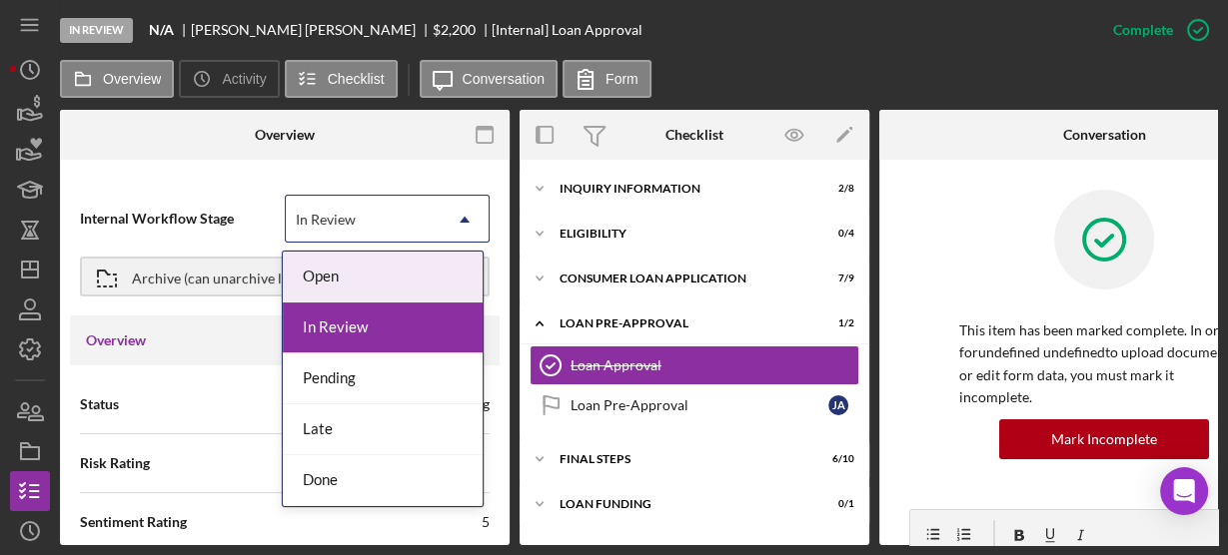
click at [454, 219] on icon "Icon/Dropdown Arrow" at bounding box center [465, 220] width 48 height 48
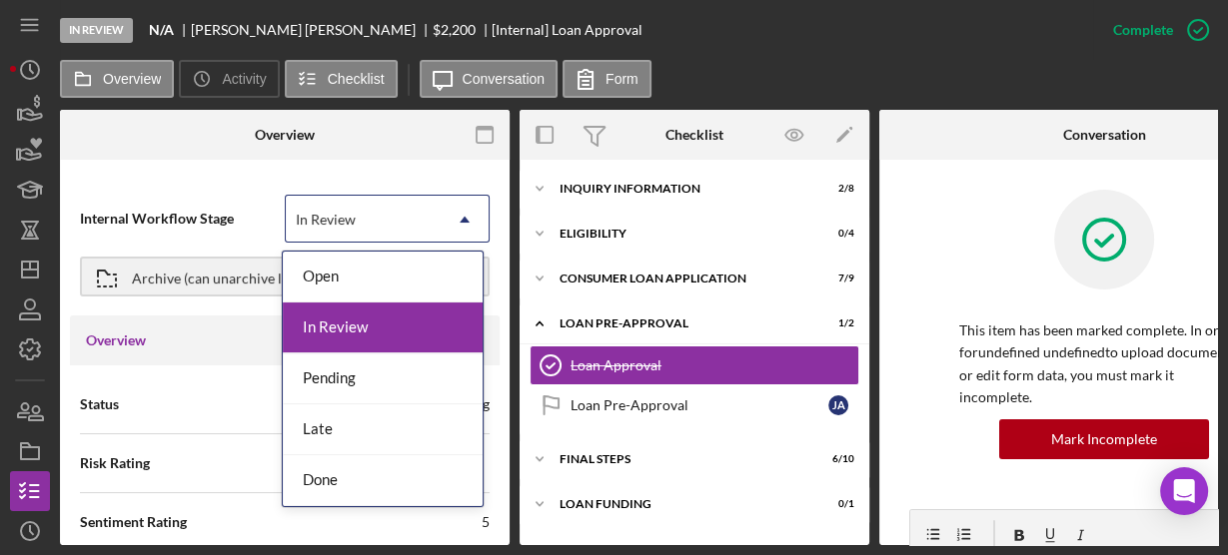
click at [364, 321] on div "In Review" at bounding box center [383, 328] width 200 height 51
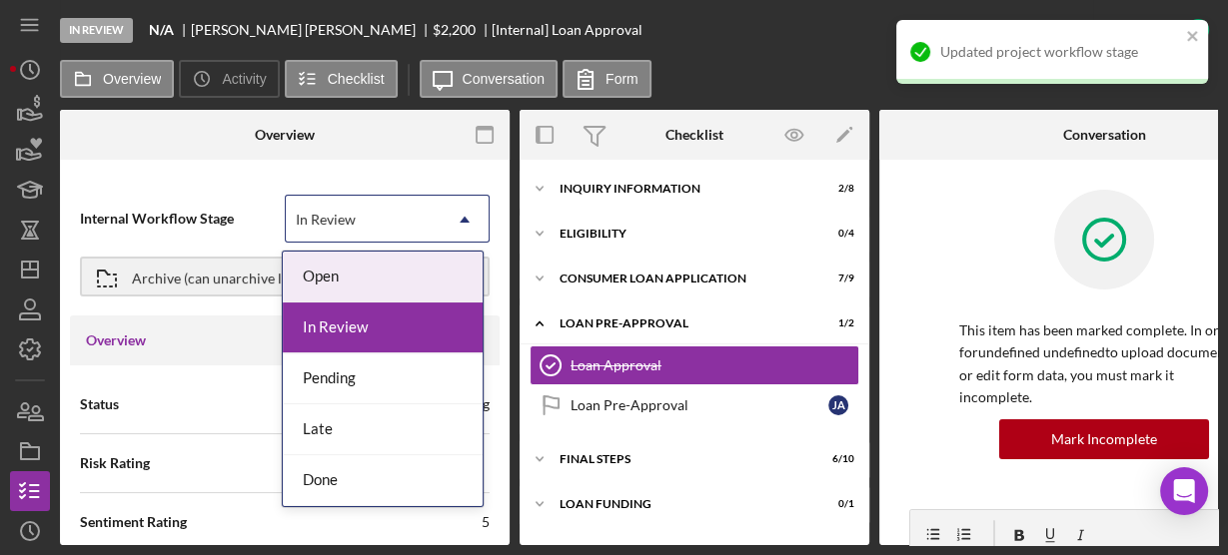
click at [398, 212] on div "In Review" at bounding box center [363, 220] width 155 height 46
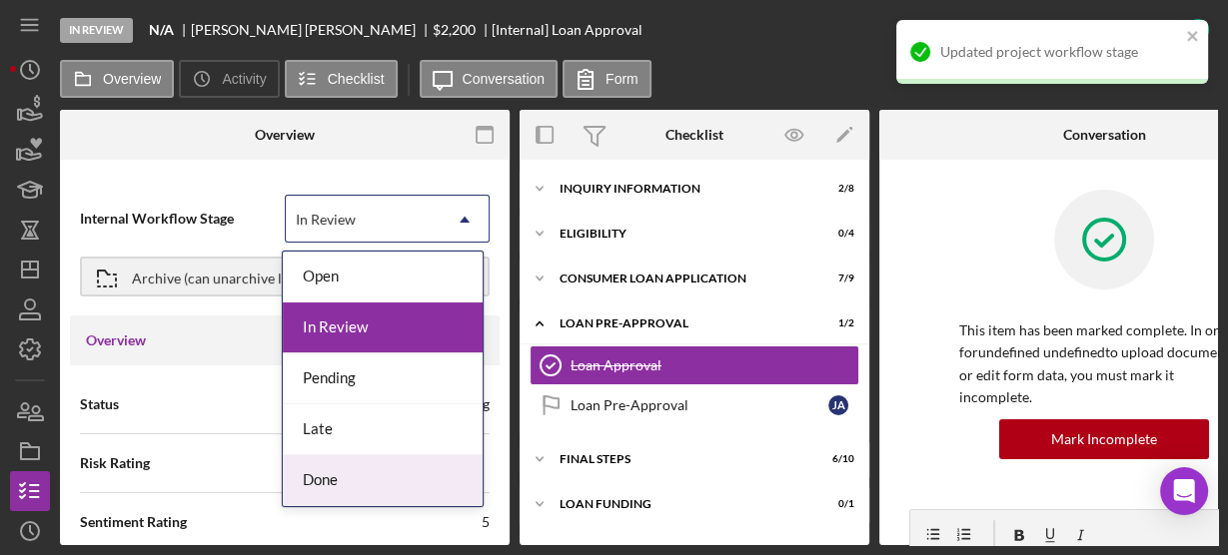
click at [371, 474] on div "Done" at bounding box center [383, 481] width 200 height 51
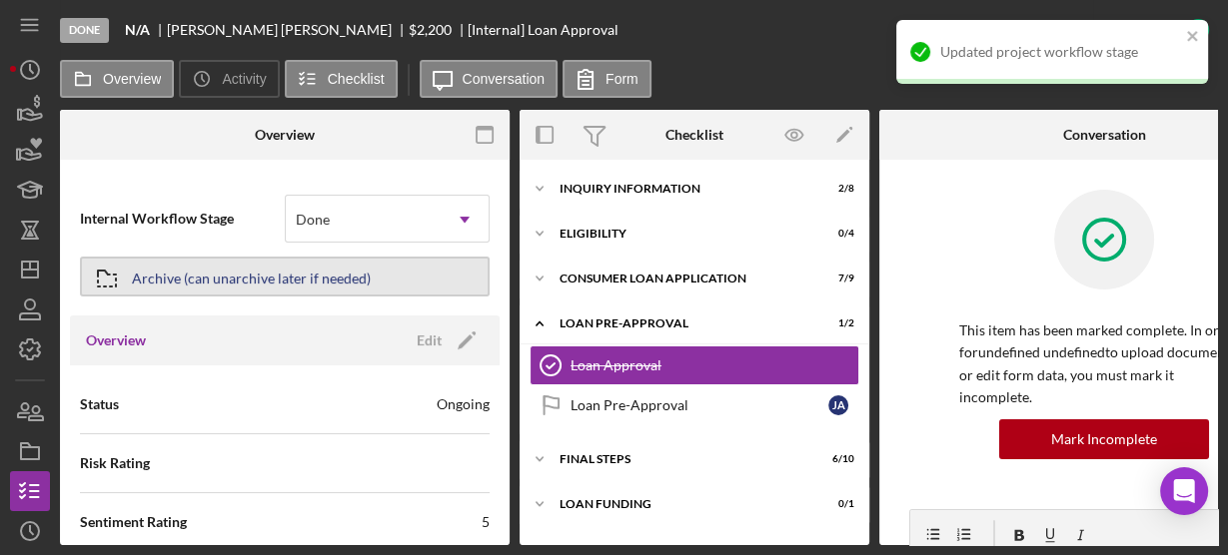
click at [287, 276] on div "Archive (can unarchive later if needed)" at bounding box center [251, 277] width 239 height 36
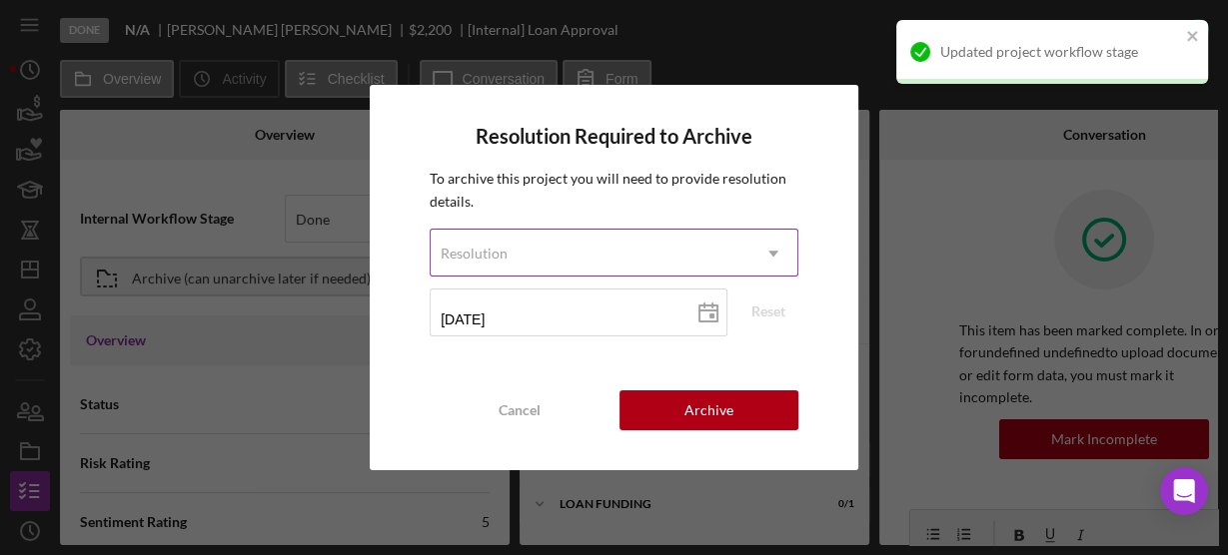
click at [503, 248] on div "Resolution" at bounding box center [474, 254] width 67 height 16
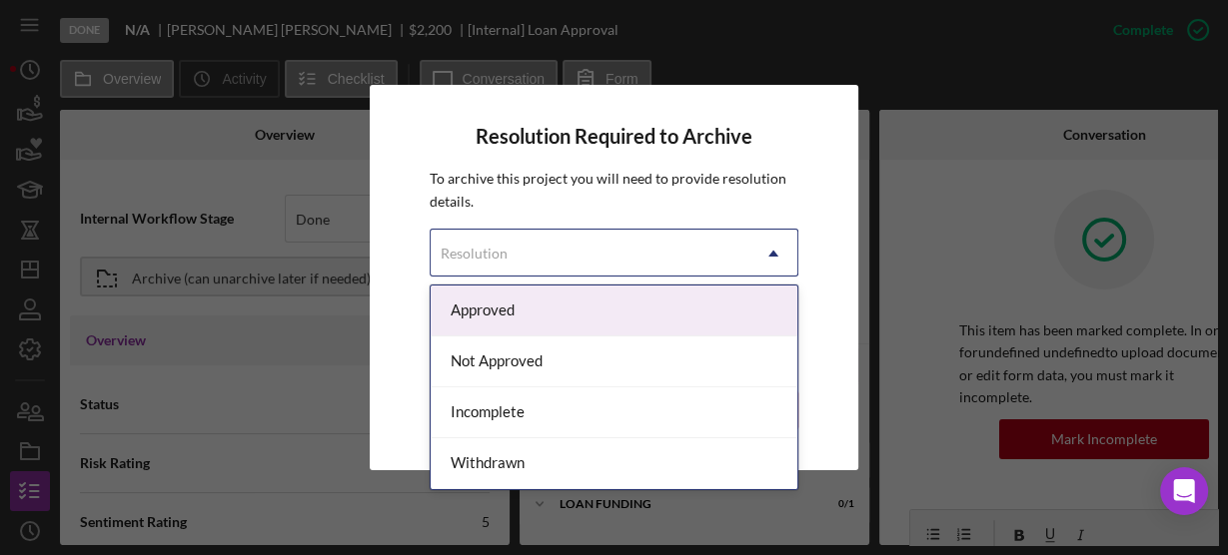
click at [490, 293] on div "Approved" at bounding box center [614, 311] width 367 height 51
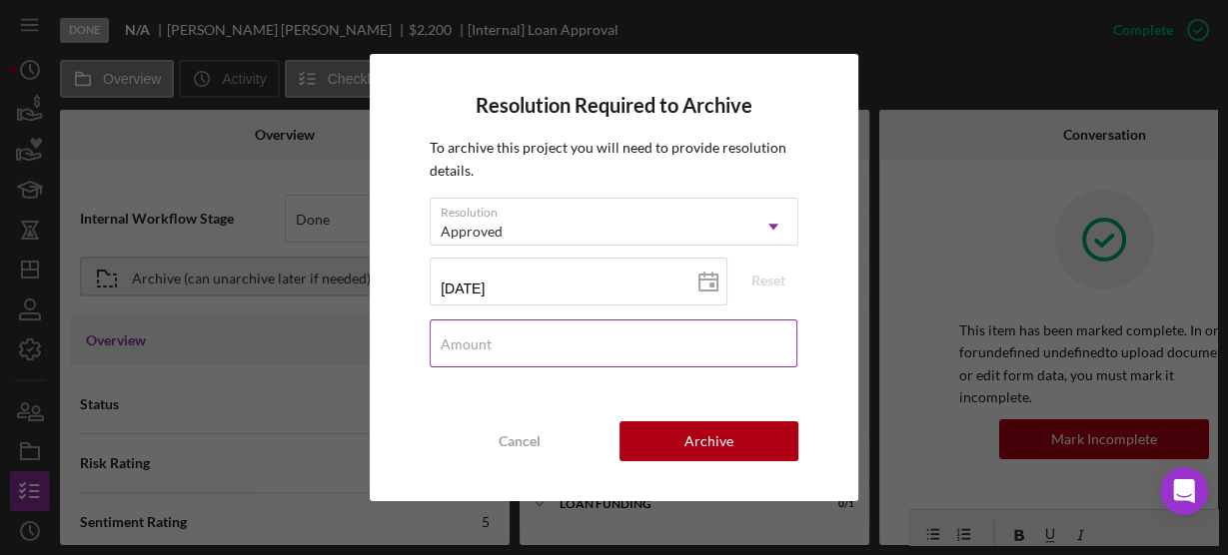
click at [498, 358] on input "Amount" at bounding box center [614, 344] width 368 height 48
type input "$2,200"
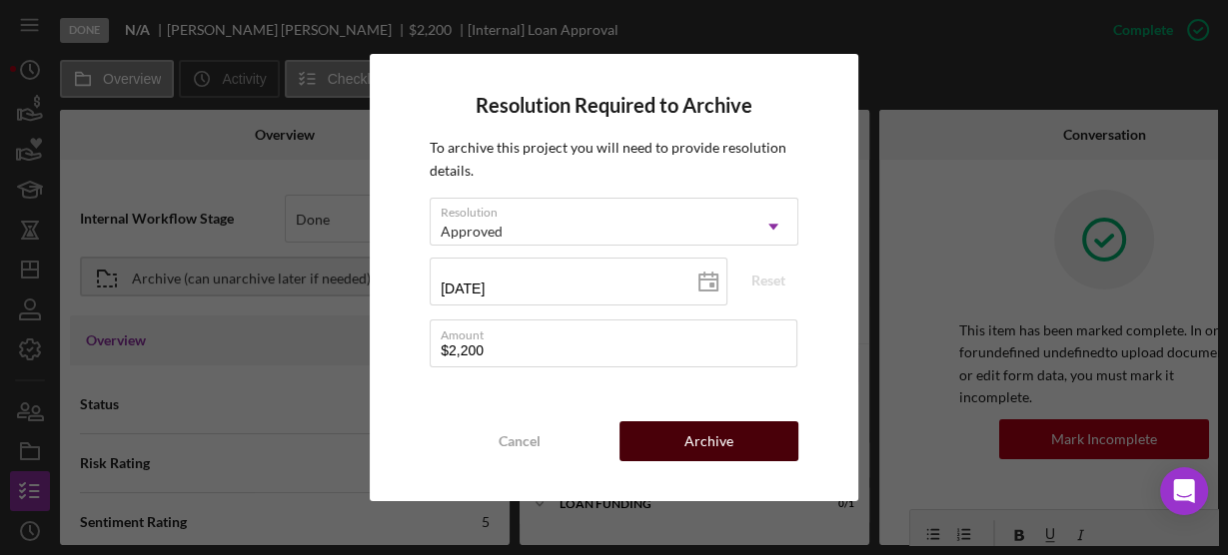
click at [669, 445] on button "Archive" at bounding box center [708, 442] width 179 height 40
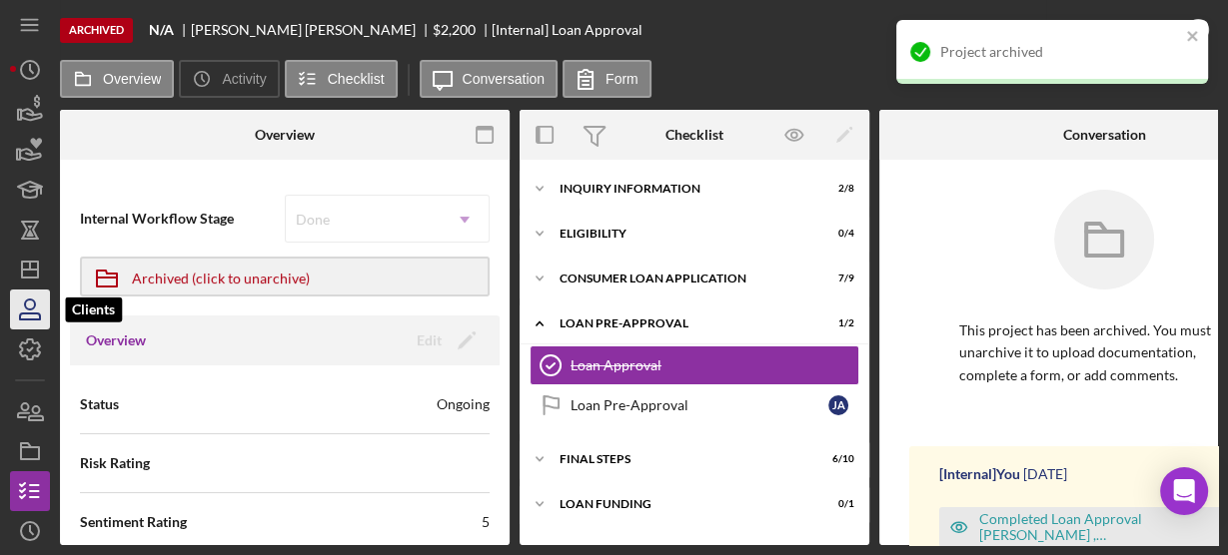
drag, startPoint x: 33, startPoint y: 312, endPoint x: 43, endPoint y: 315, distance: 10.4
click at [33, 312] on icon "button" at bounding box center [30, 310] width 50 height 50
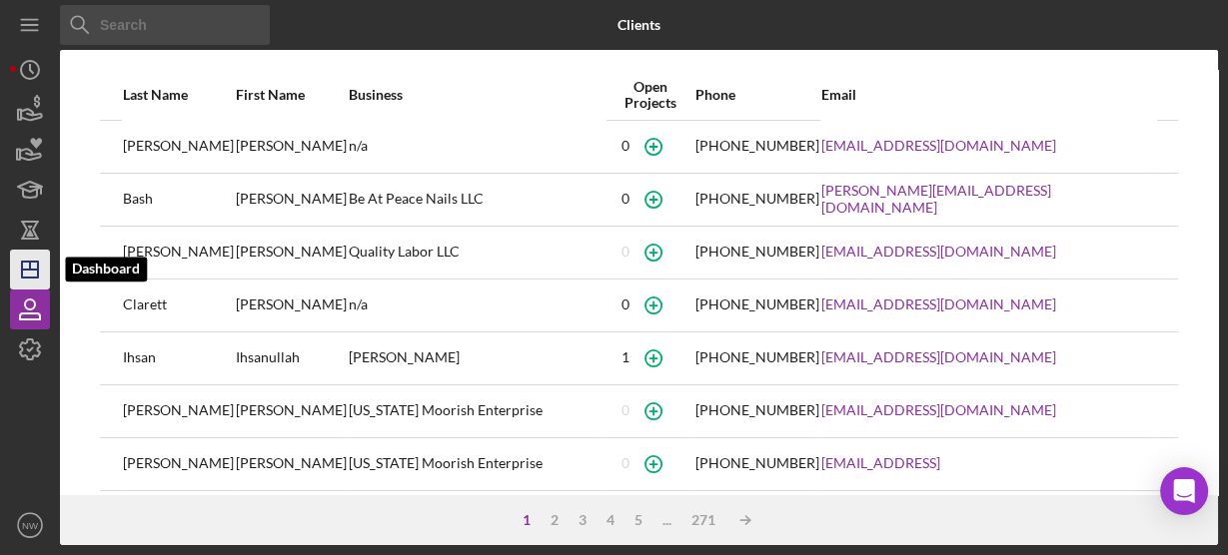
click at [35, 266] on icon "Icon/Dashboard" at bounding box center [30, 270] width 50 height 50
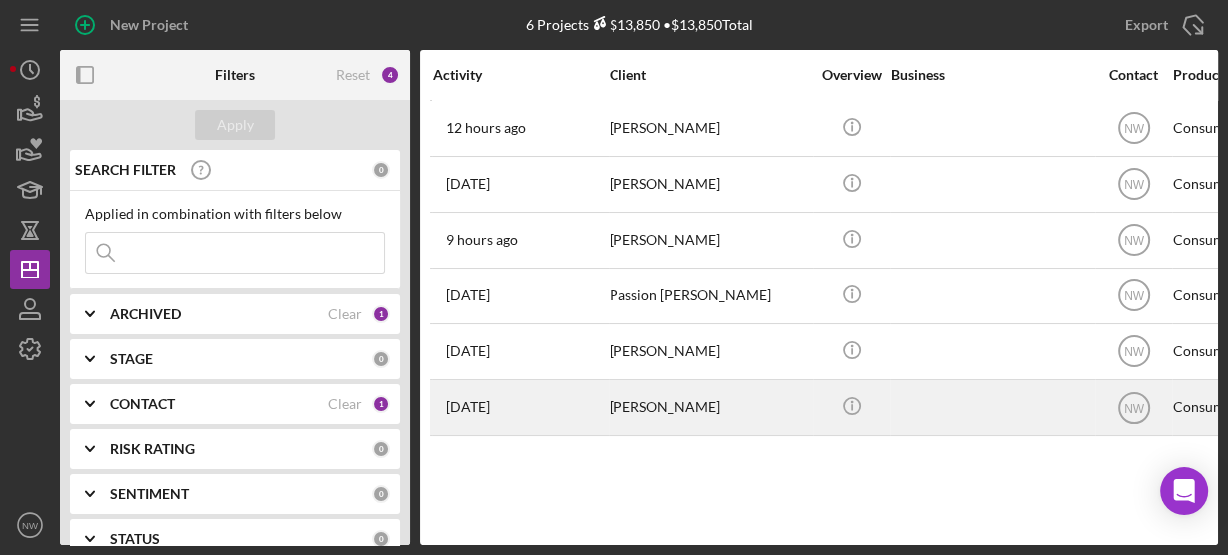
click at [671, 406] on div "Danielle Chillers" at bounding box center [709, 408] width 200 height 53
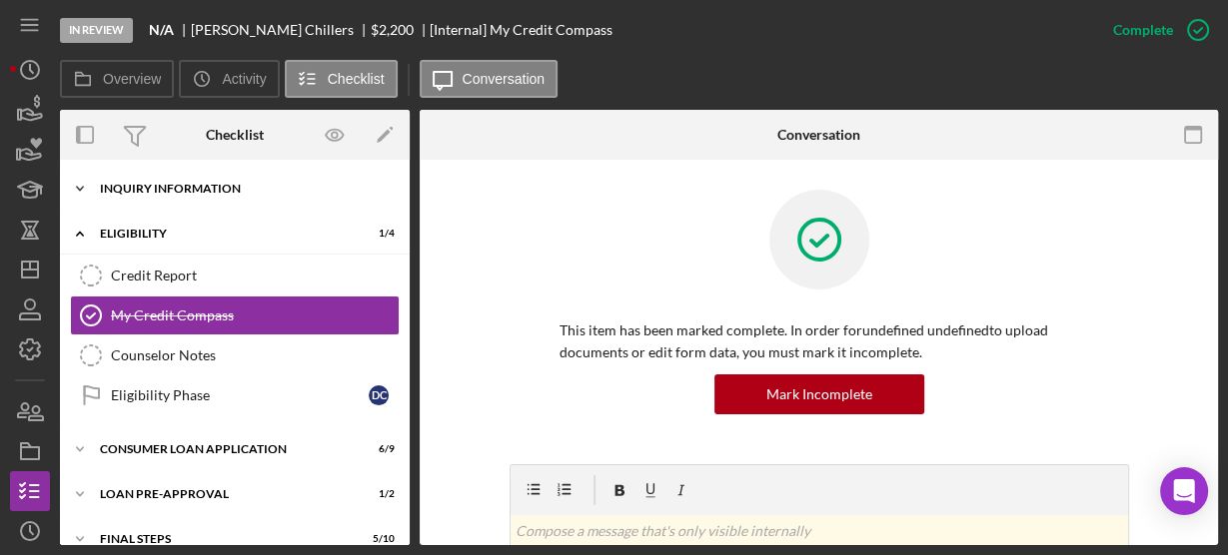
click at [81, 188] on polyline at bounding box center [80, 189] width 6 height 4
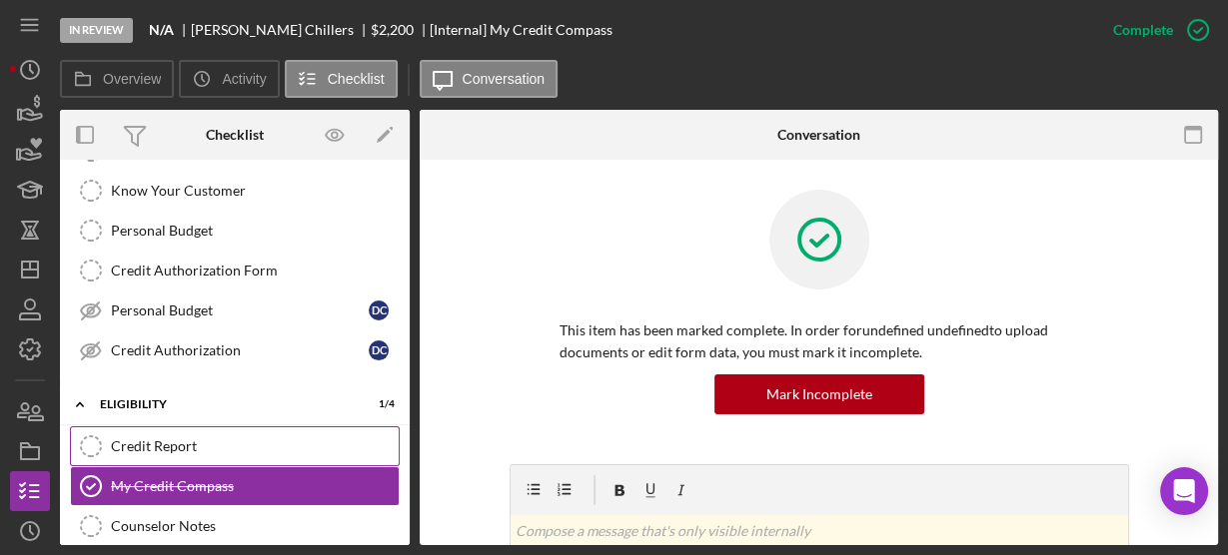
scroll to position [320, 0]
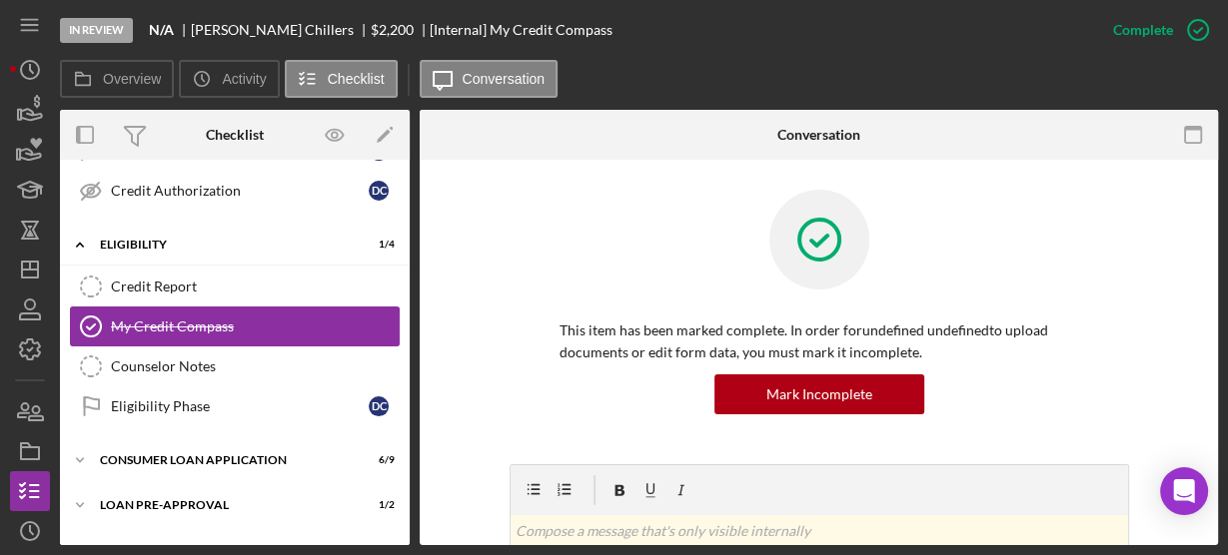
click at [119, 324] on div "My Credit Compass" at bounding box center [255, 327] width 288 height 16
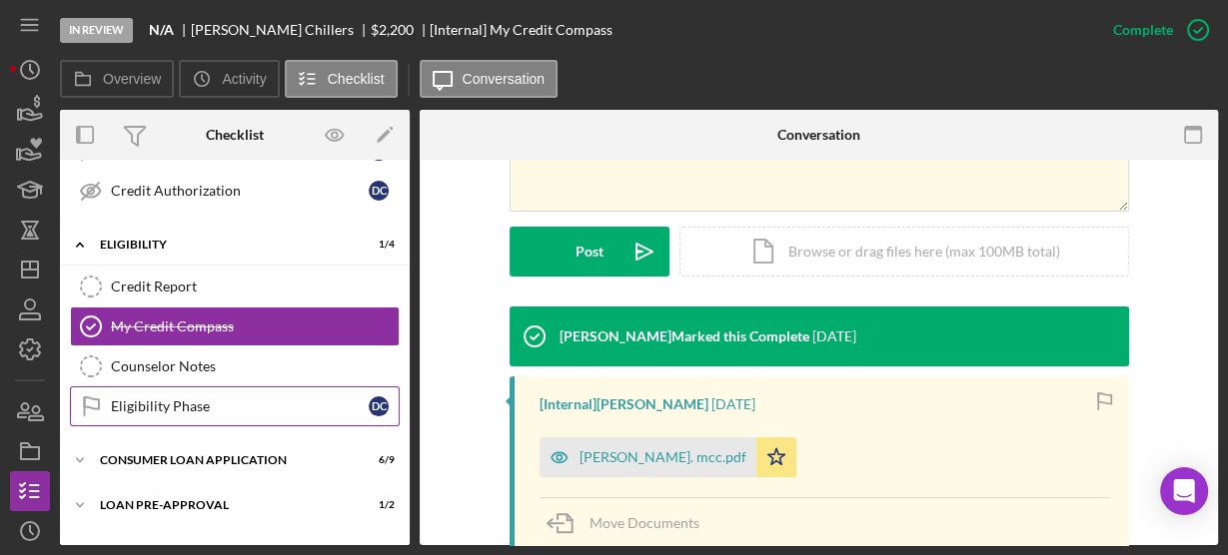
scroll to position [391, 0]
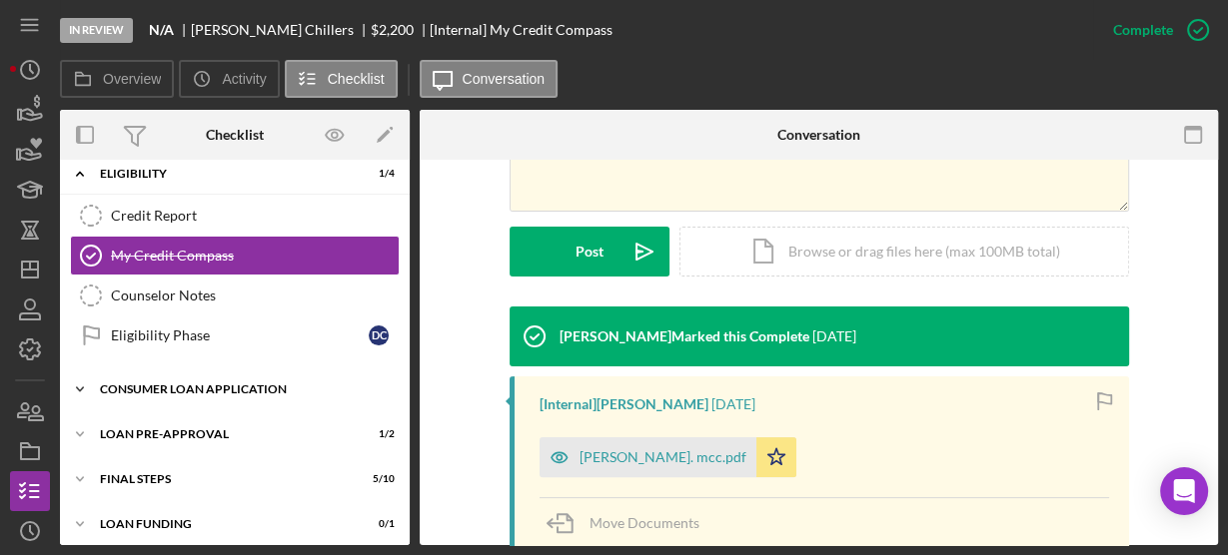
click at [91, 379] on icon "Icon/Expander" at bounding box center [80, 390] width 40 height 40
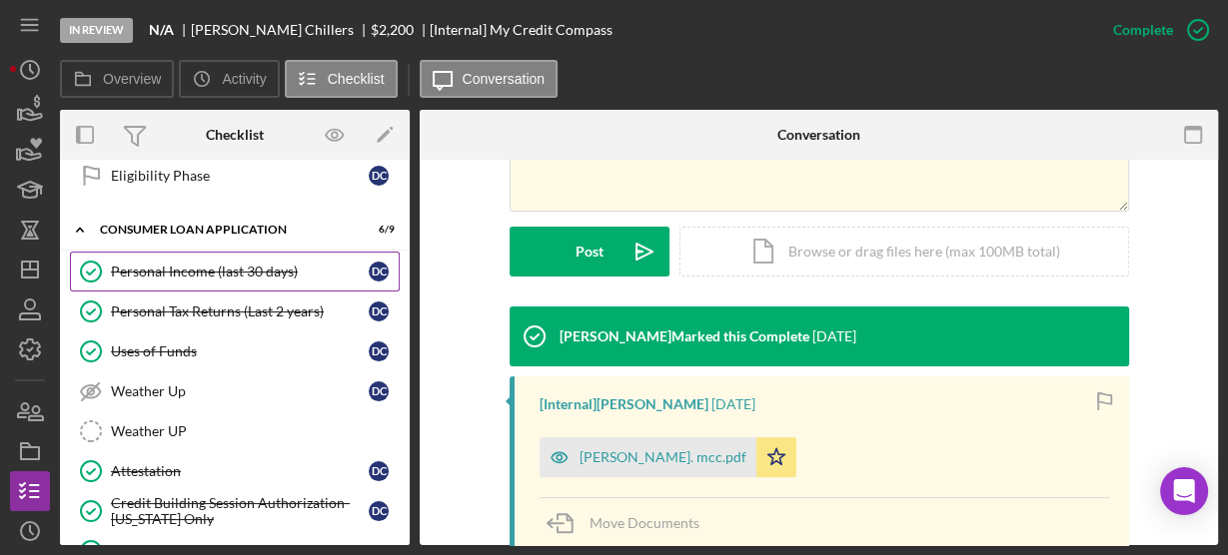
scroll to position [710, 0]
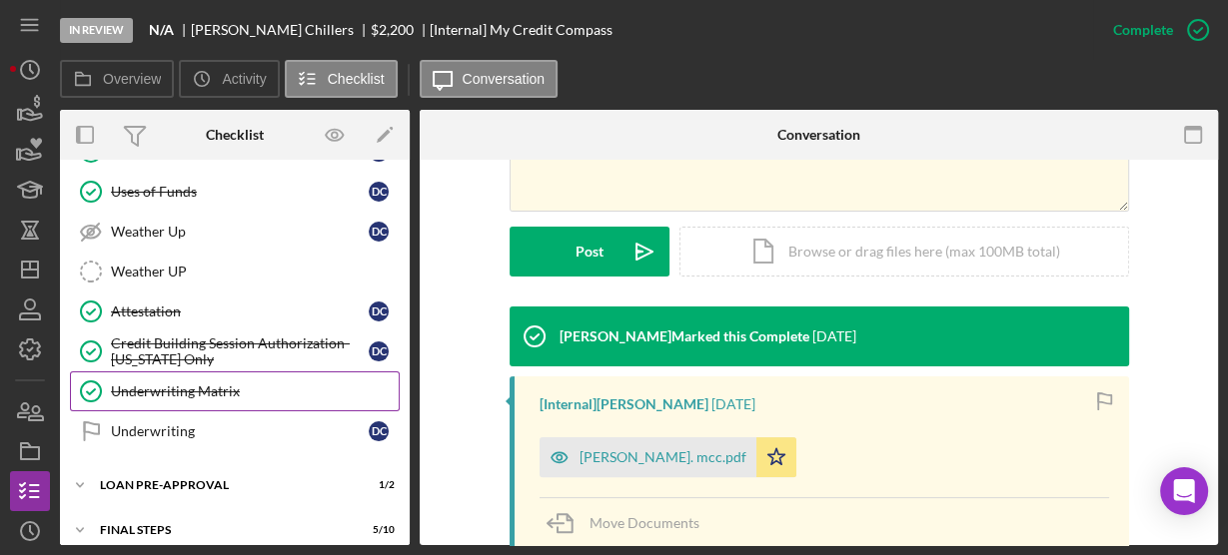
click at [182, 384] on link "Underwriting Matrix Underwriting Matrix" at bounding box center [235, 392] width 330 height 40
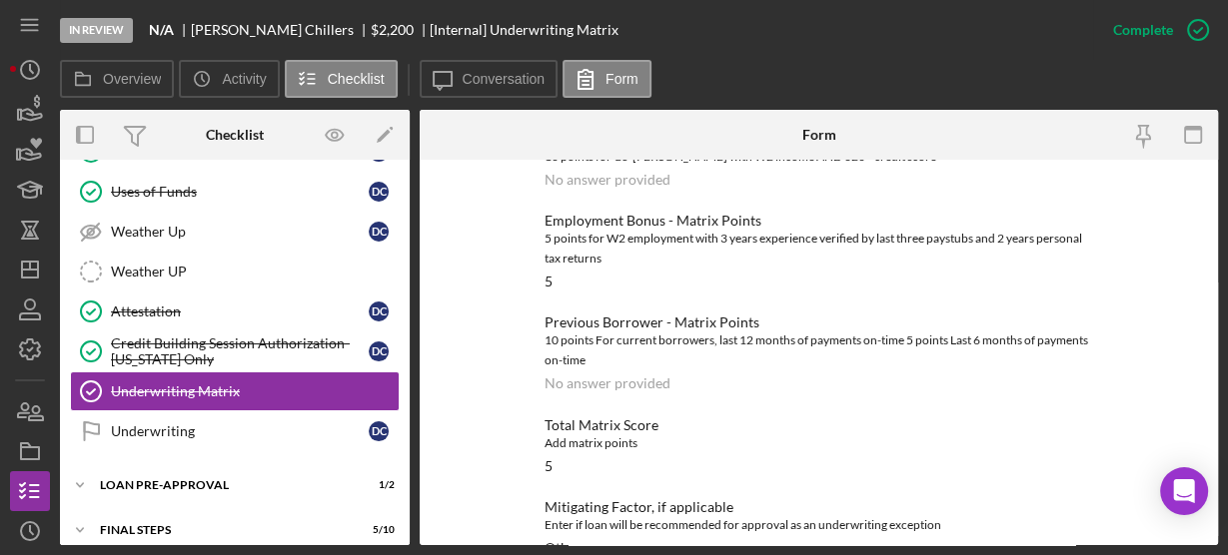
scroll to position [679, 0]
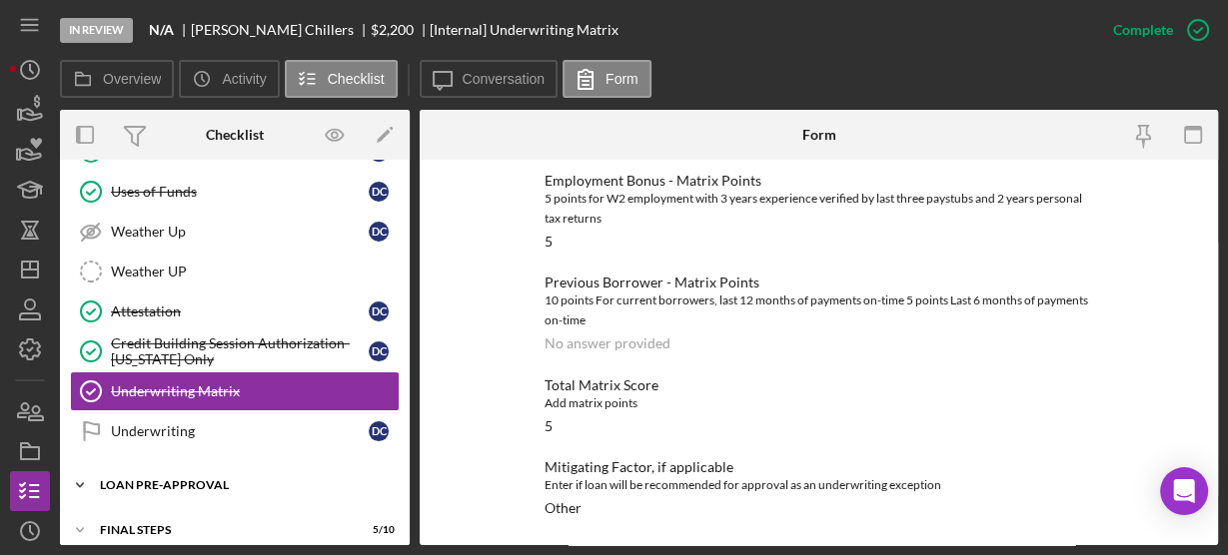
click at [78, 470] on icon "Icon/Expander" at bounding box center [80, 486] width 40 height 40
click at [164, 507] on link "Loan Approval Loan Approval" at bounding box center [235, 527] width 330 height 40
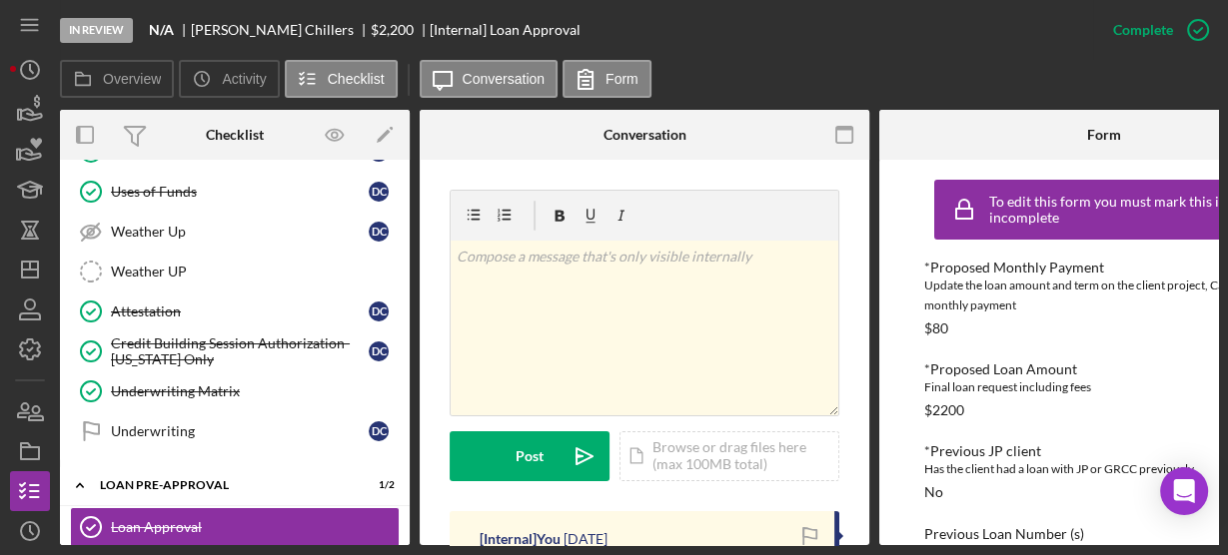
scroll to position [480, 0]
